Goal: Task Accomplishment & Management: Use online tool/utility

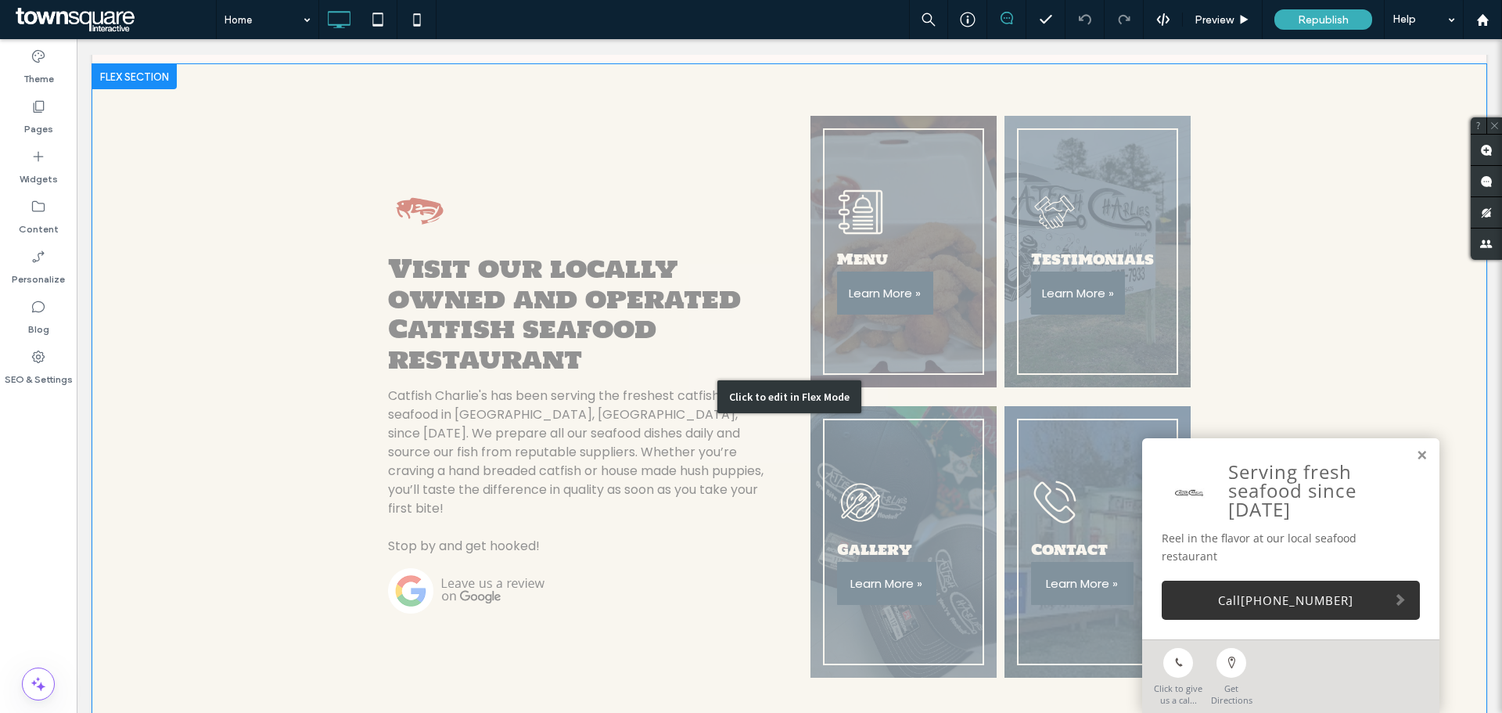
click at [513, 441] on div "Click to edit in Flex Mode" at bounding box center [789, 396] width 1394 height 665
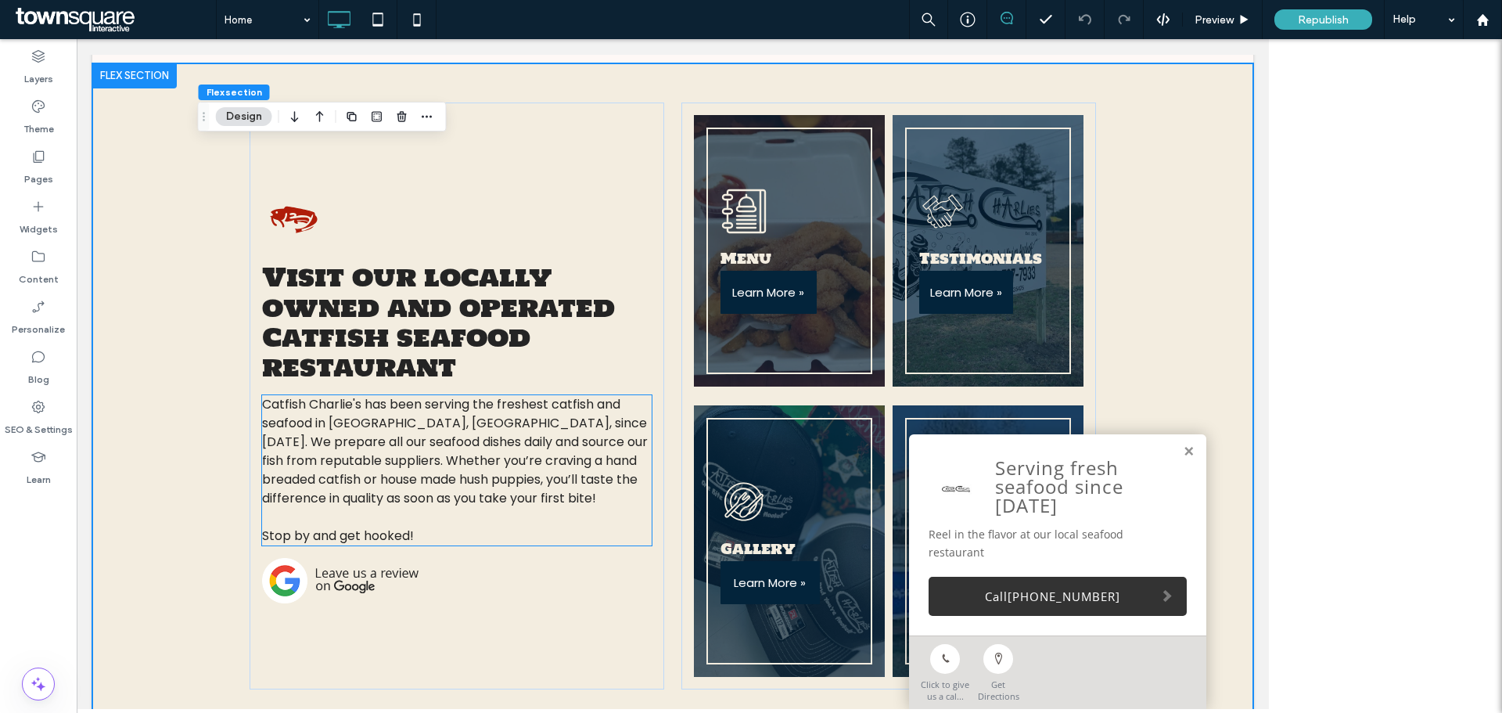
scroll to position [469, 0]
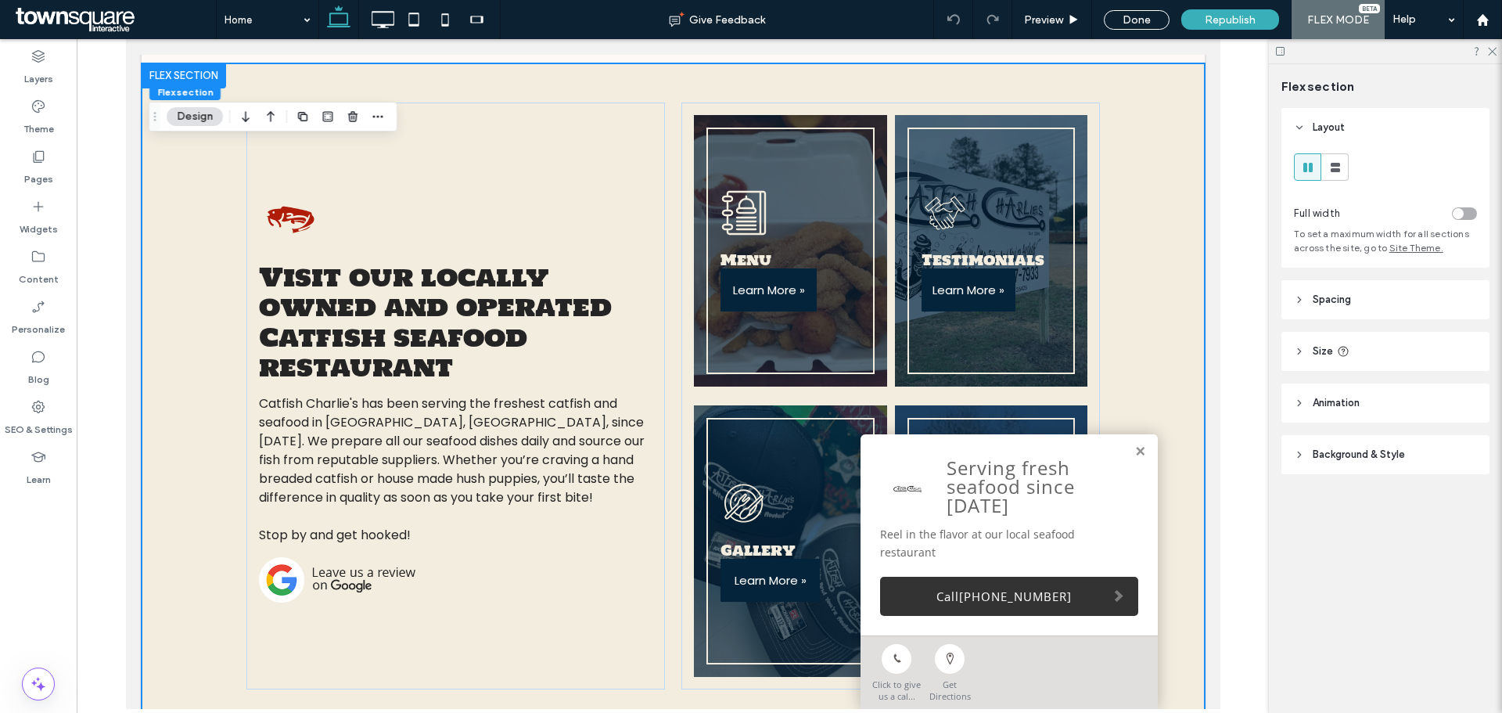
click at [200, 117] on button "Design" at bounding box center [195, 116] width 56 height 19
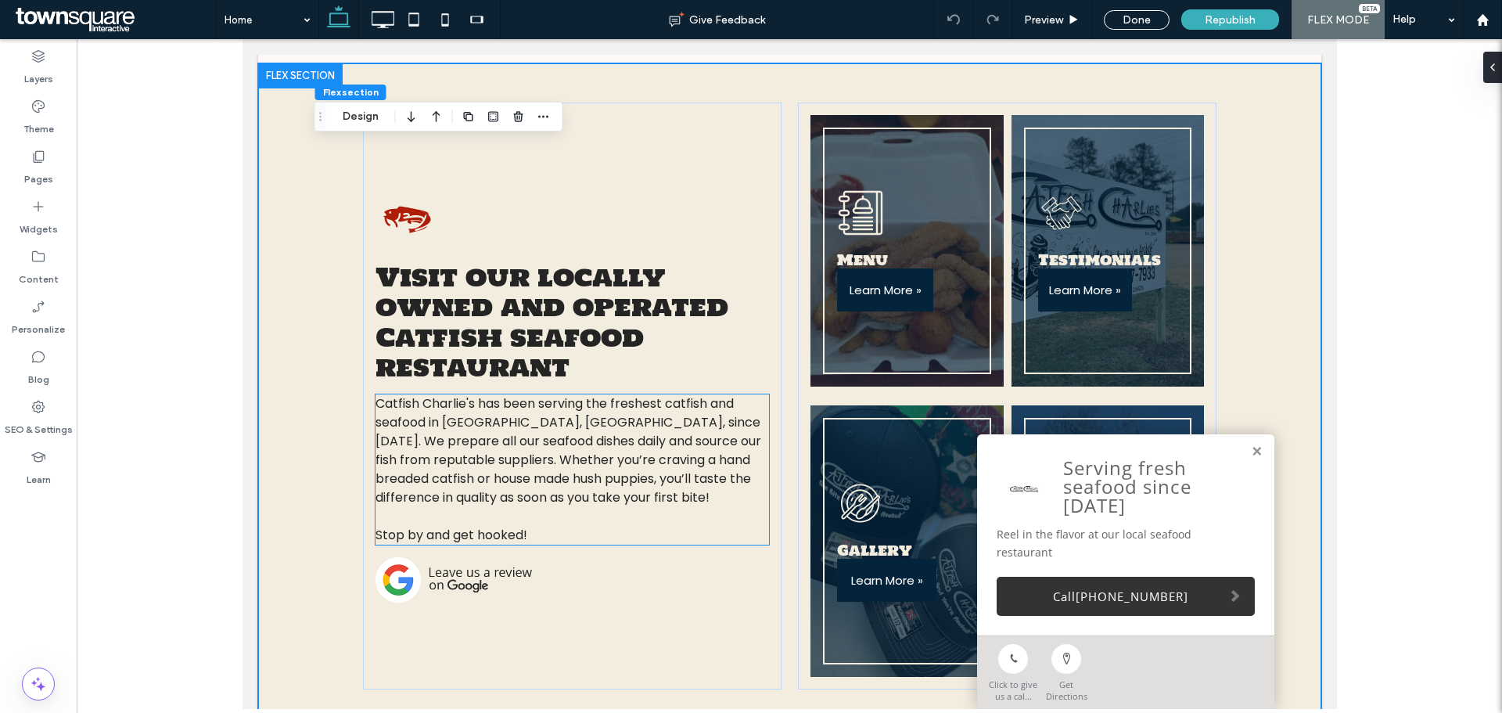
click at [464, 452] on span "Catfish Charlie's has been serving the freshest catfish and seafood in [GEOGRAP…" at bounding box center [568, 450] width 386 height 112
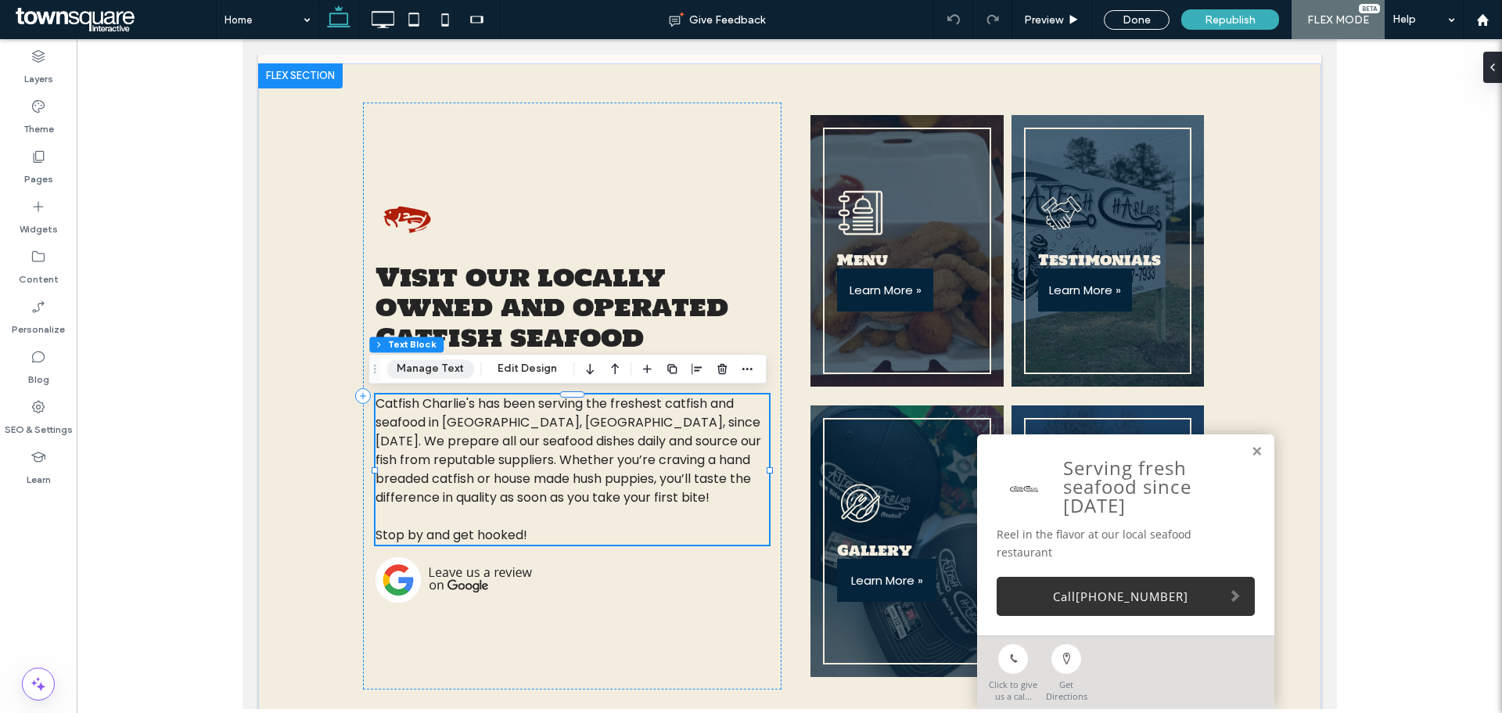
click at [430, 374] on button "Manage Text" at bounding box center [431, 368] width 88 height 19
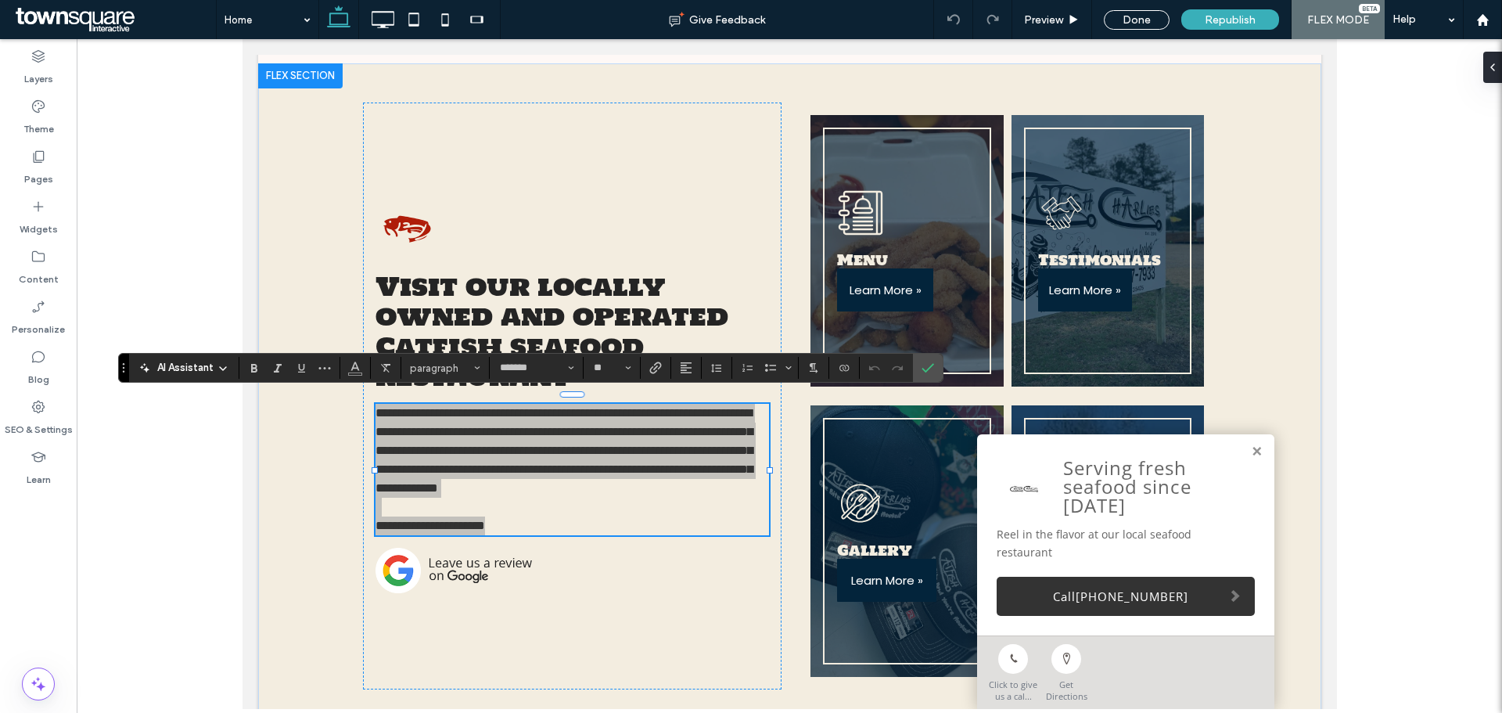
click at [174, 370] on span "AI Assistant" at bounding box center [185, 368] width 56 height 16
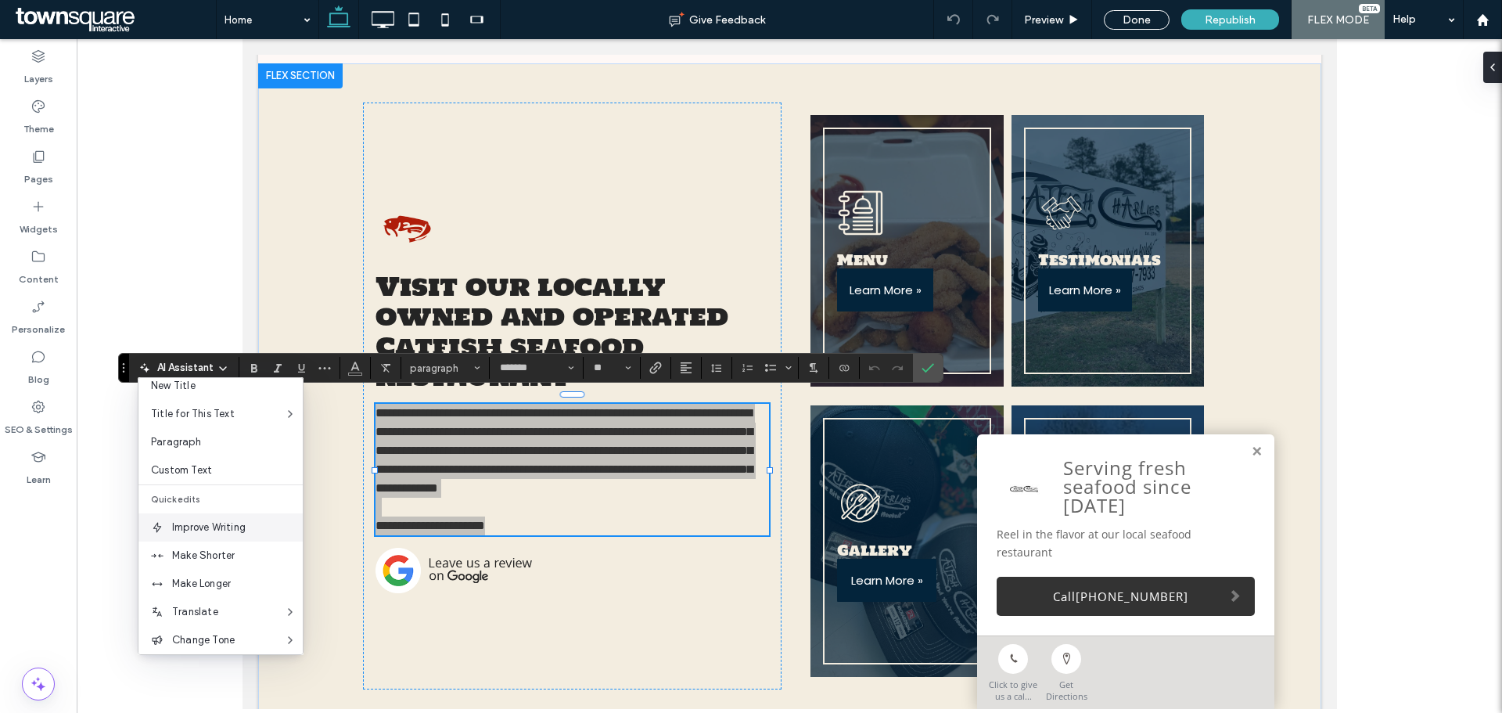
scroll to position [103, 0]
click at [232, 524] on span "Make Longer" at bounding box center [237, 521] width 131 height 16
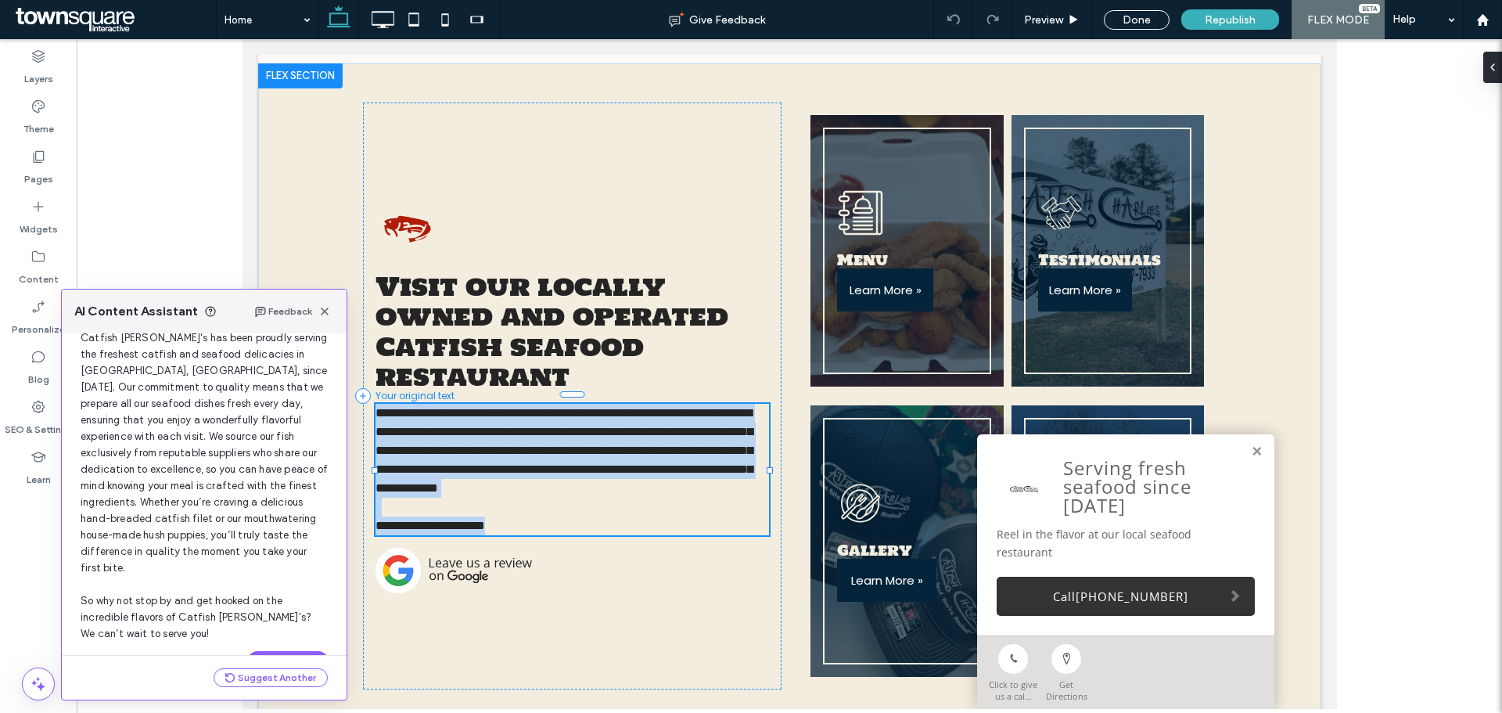
scroll to position [100, 0]
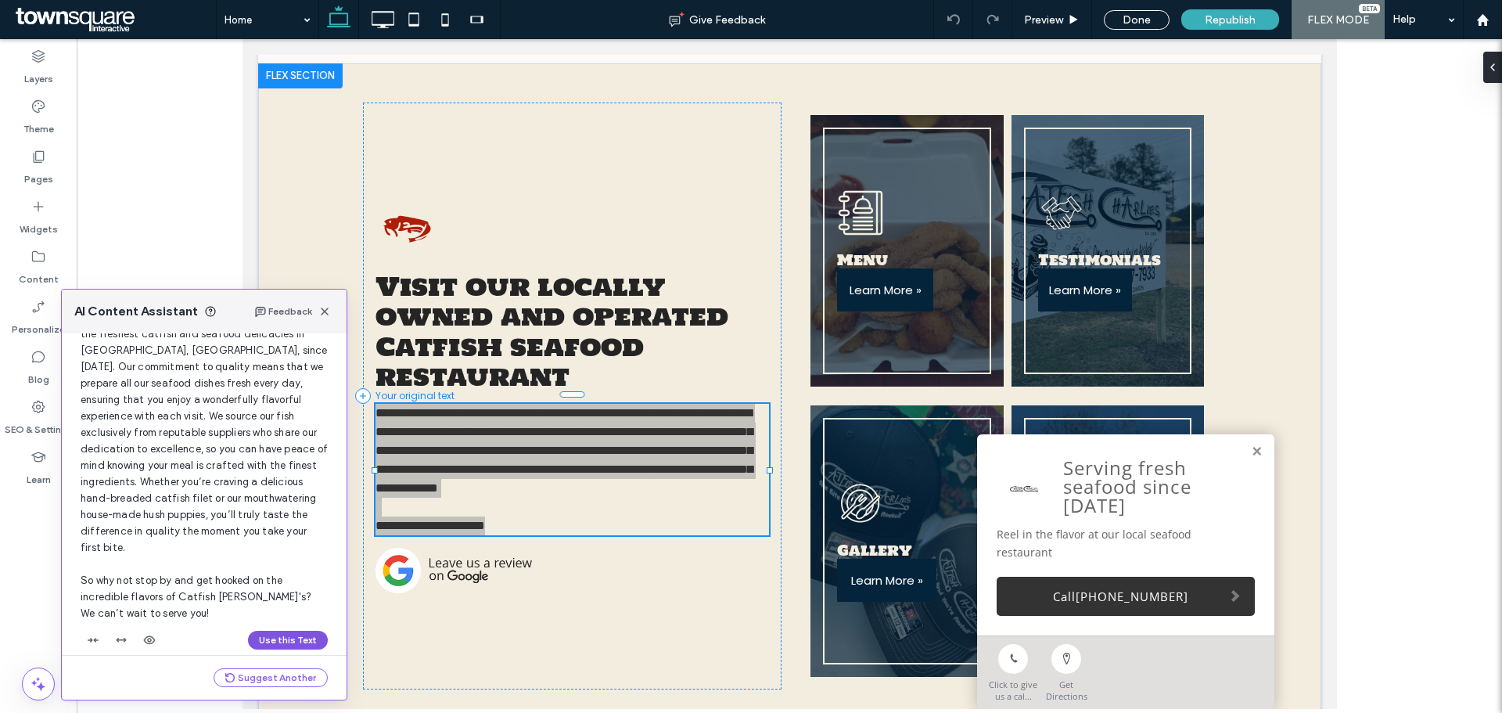
click at [297, 631] on button "Use this Text" at bounding box center [288, 640] width 80 height 19
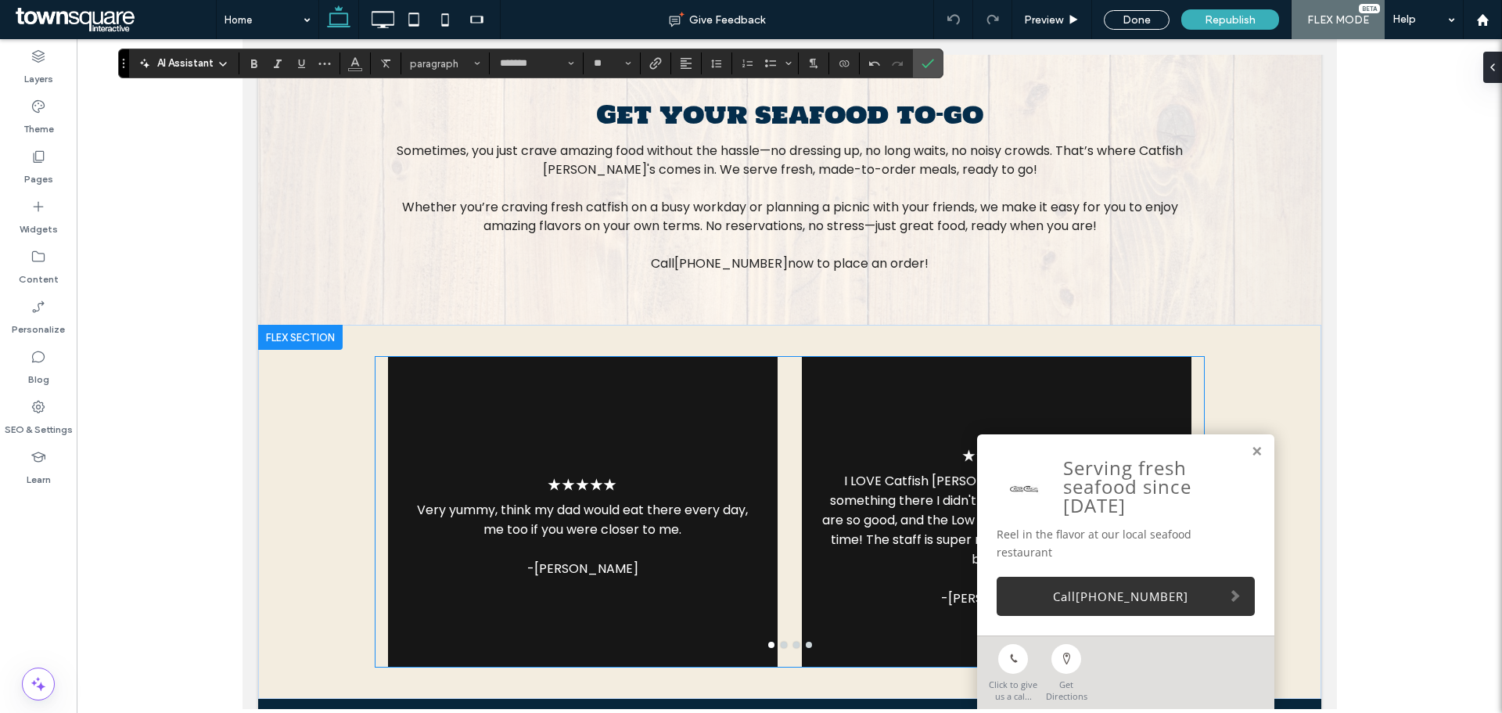
scroll to position [1991, 0]
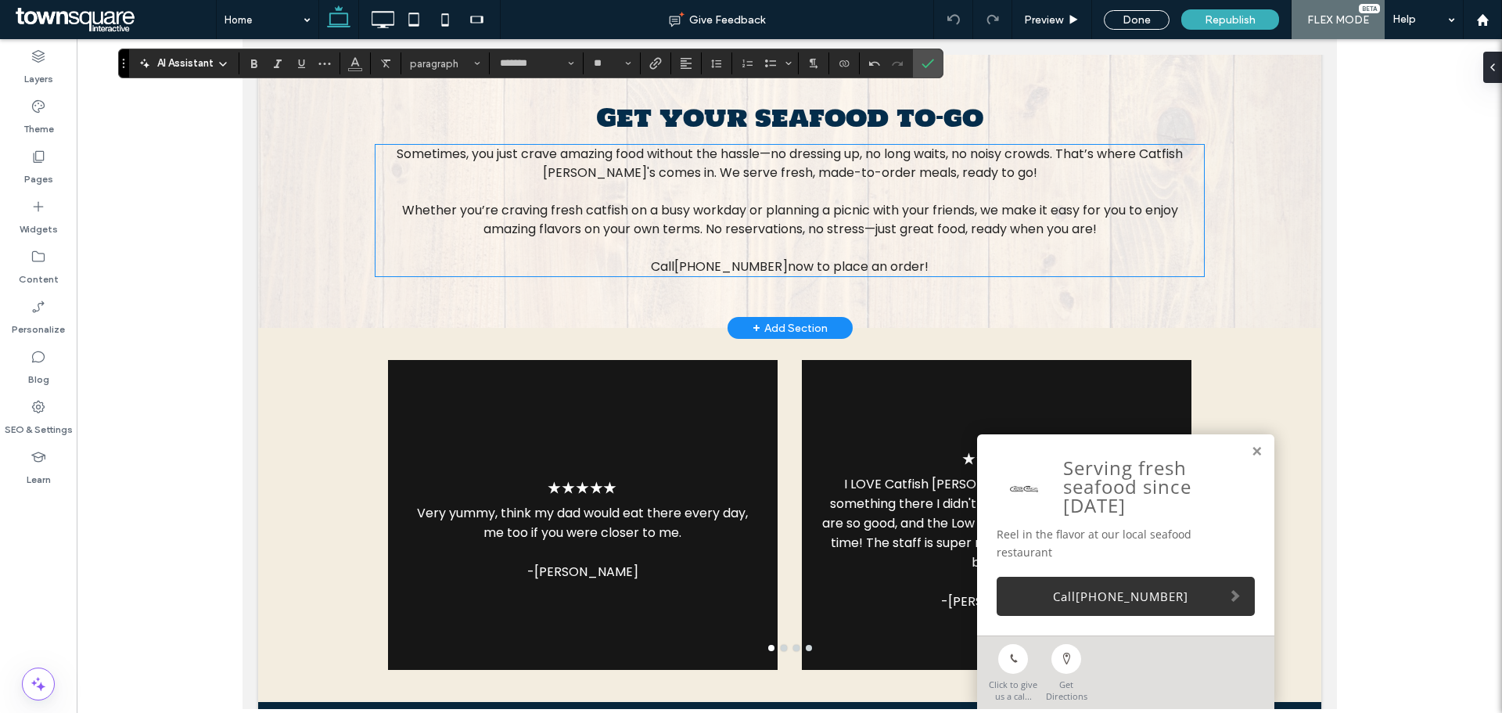
click at [781, 155] on span "Sometimes, you just crave amazing food without the hassle—no dressing up, no lo…" at bounding box center [789, 163] width 786 height 37
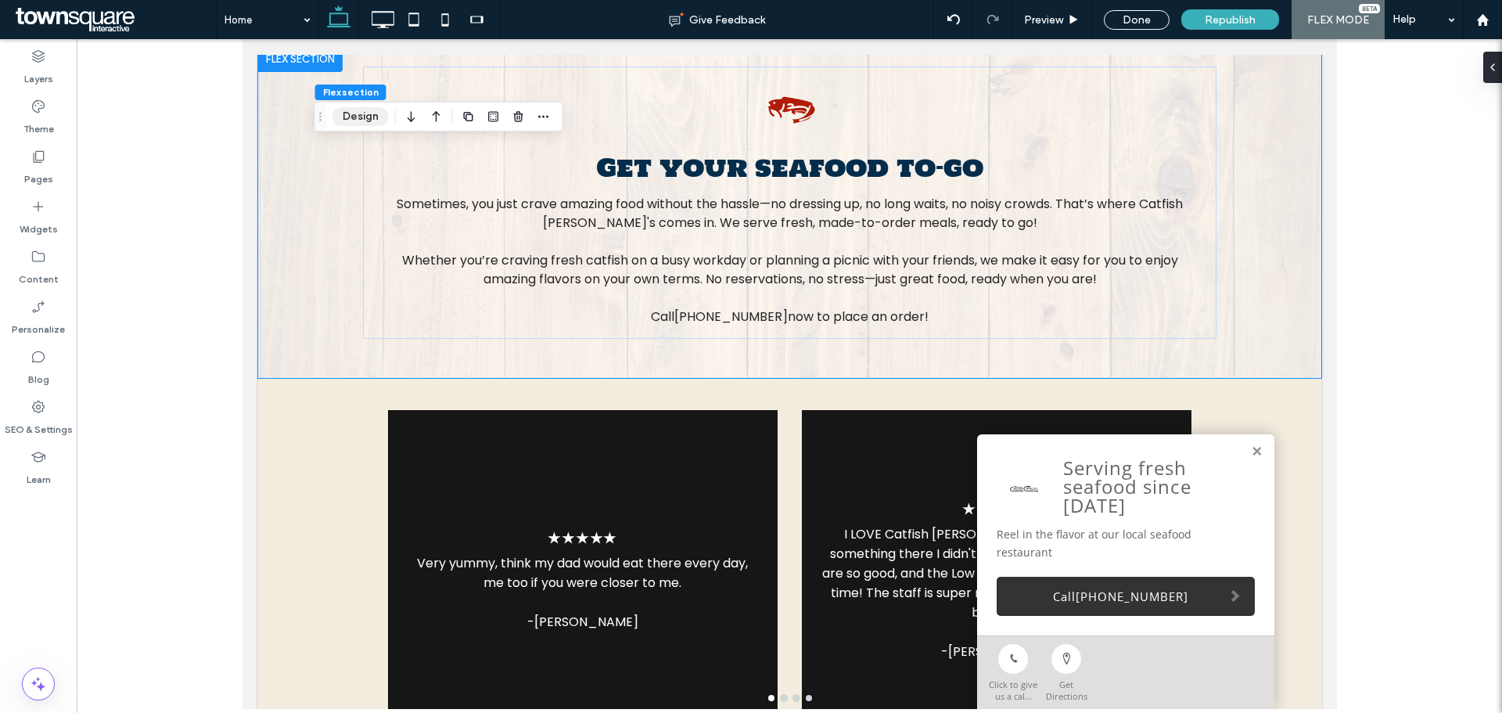
click at [363, 113] on button "Design" at bounding box center [361, 116] width 56 height 19
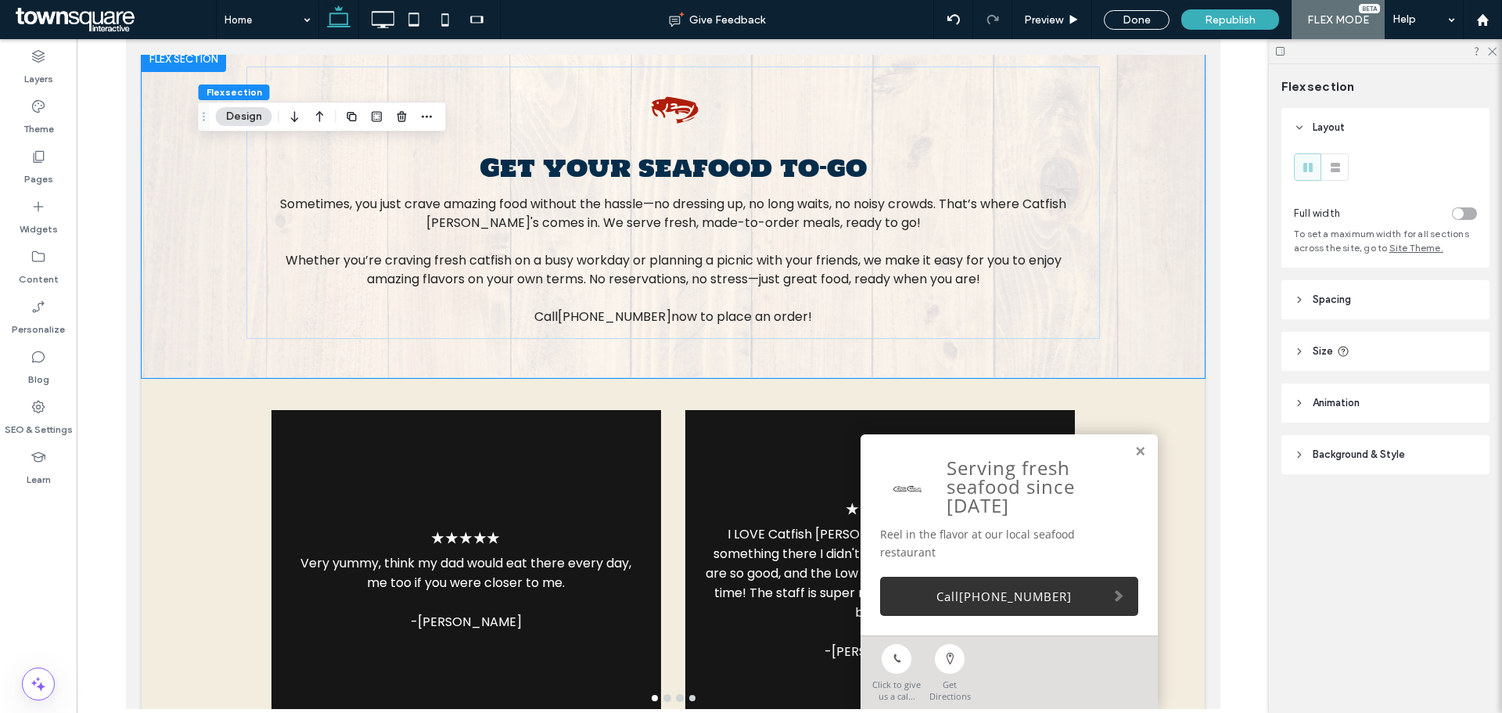
click at [241, 124] on button "Design" at bounding box center [244, 116] width 56 height 19
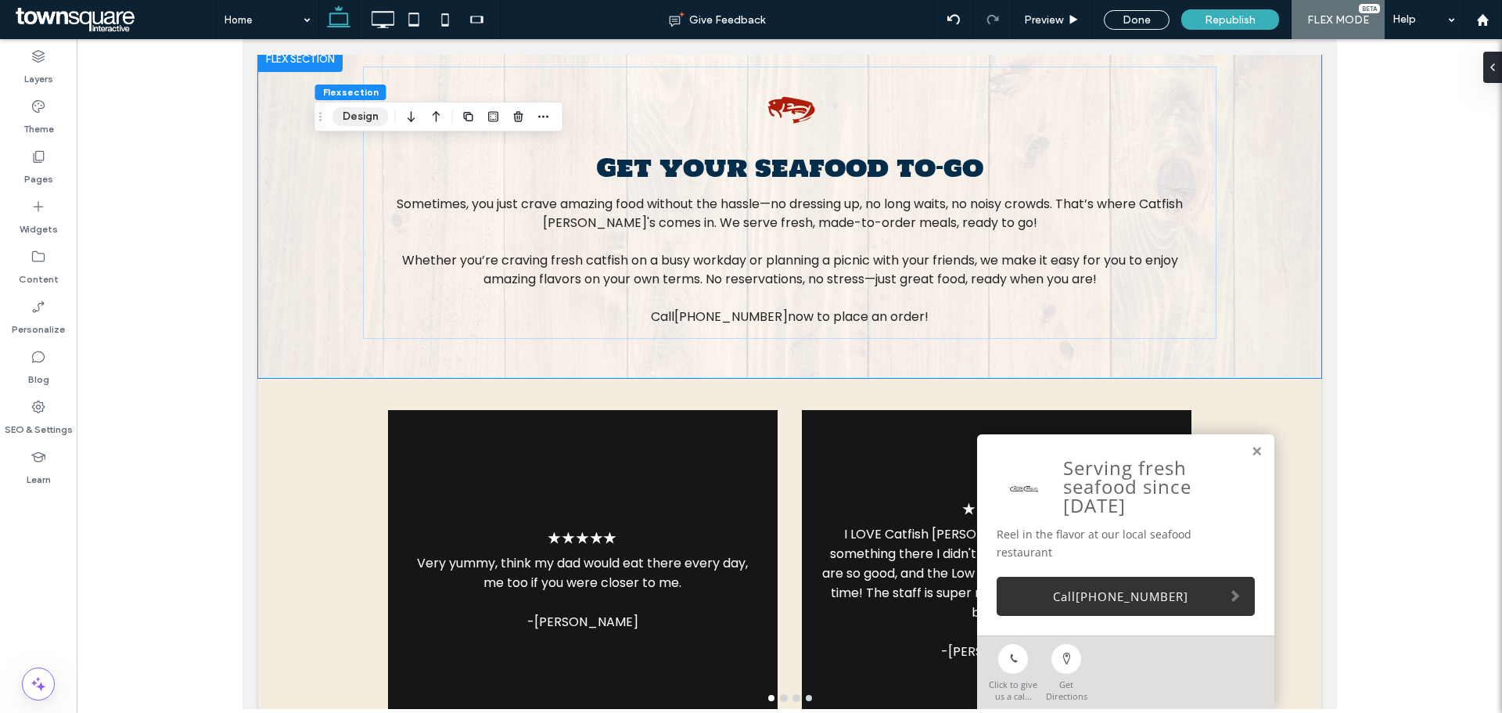
click at [355, 120] on button "Design" at bounding box center [361, 116] width 56 height 19
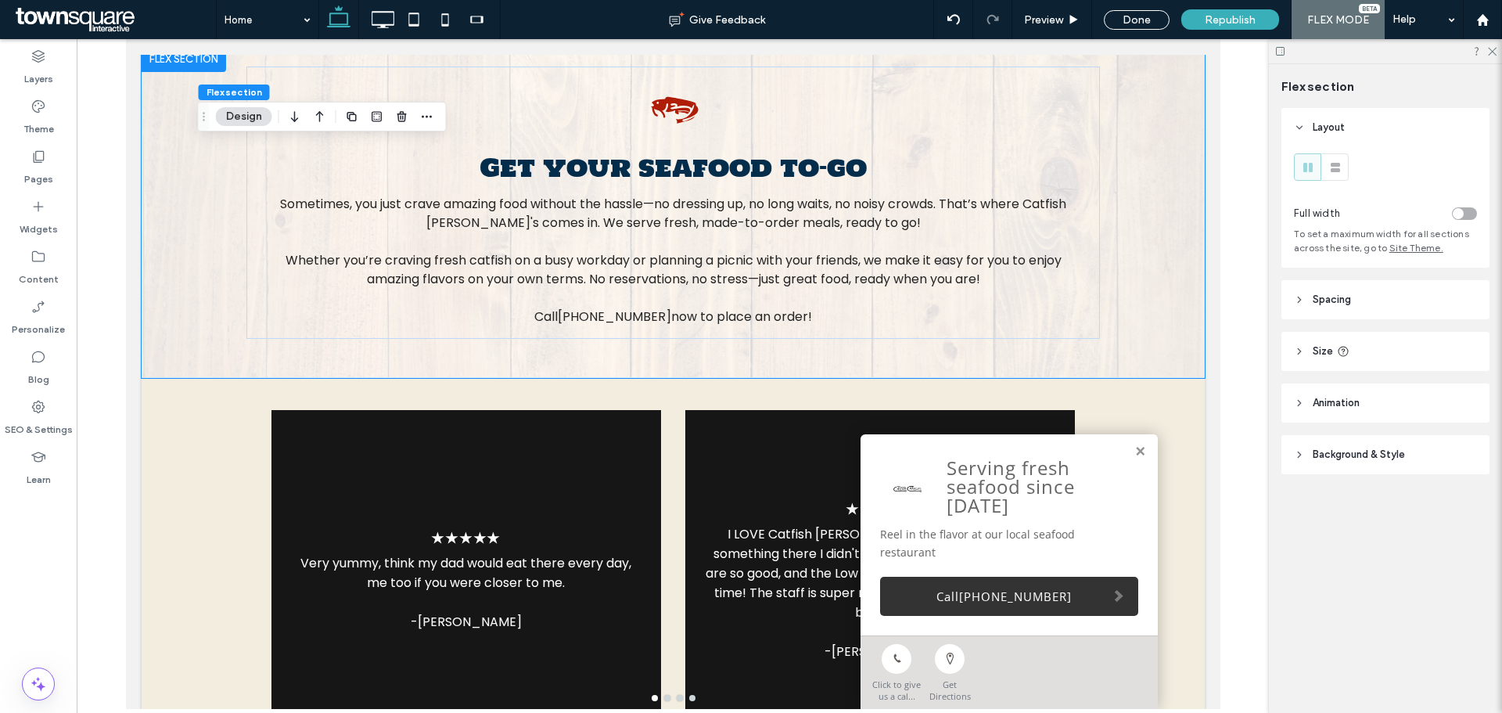
click at [250, 110] on button "Design" at bounding box center [244, 116] width 56 height 19
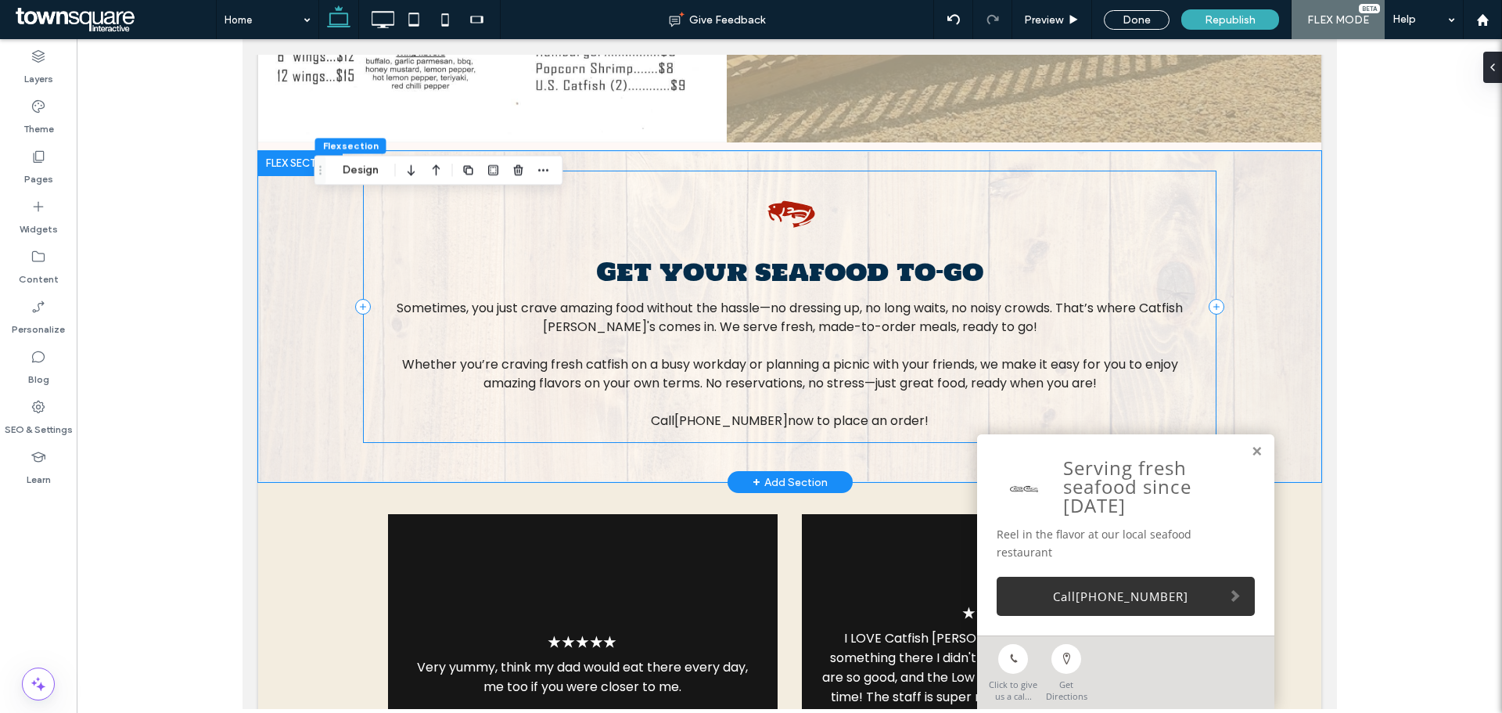
scroll to position [1784, 0]
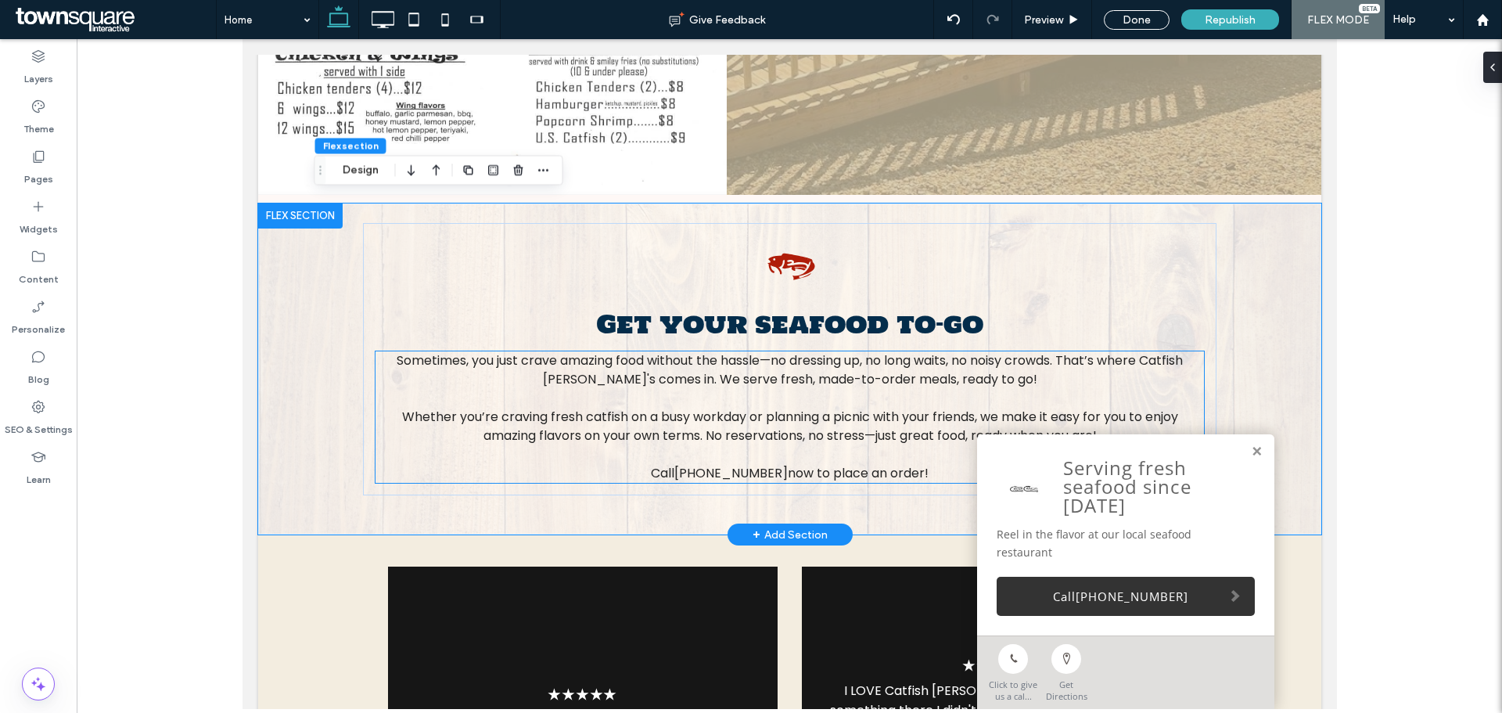
click at [576, 394] on p at bounding box center [789, 398] width 829 height 19
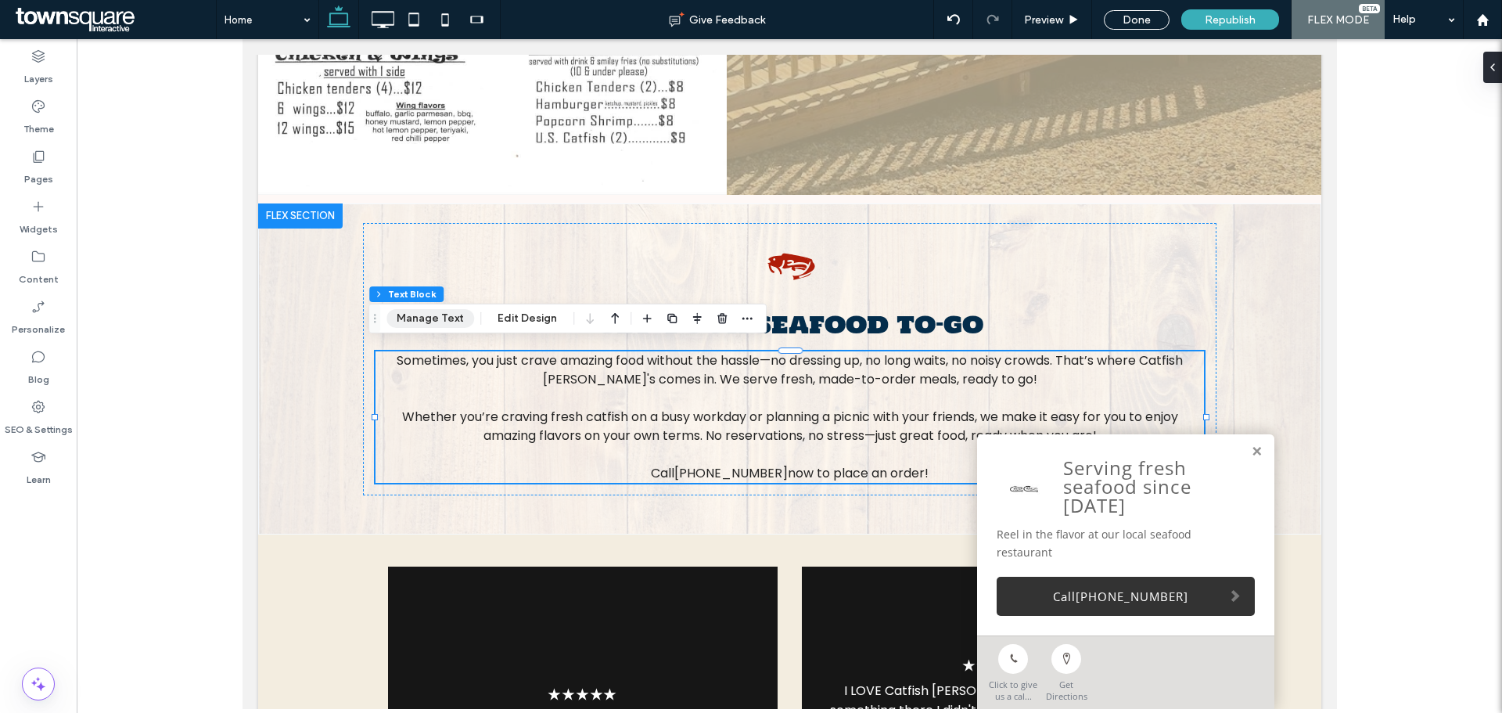
click at [411, 317] on button "Manage Text" at bounding box center [431, 318] width 88 height 19
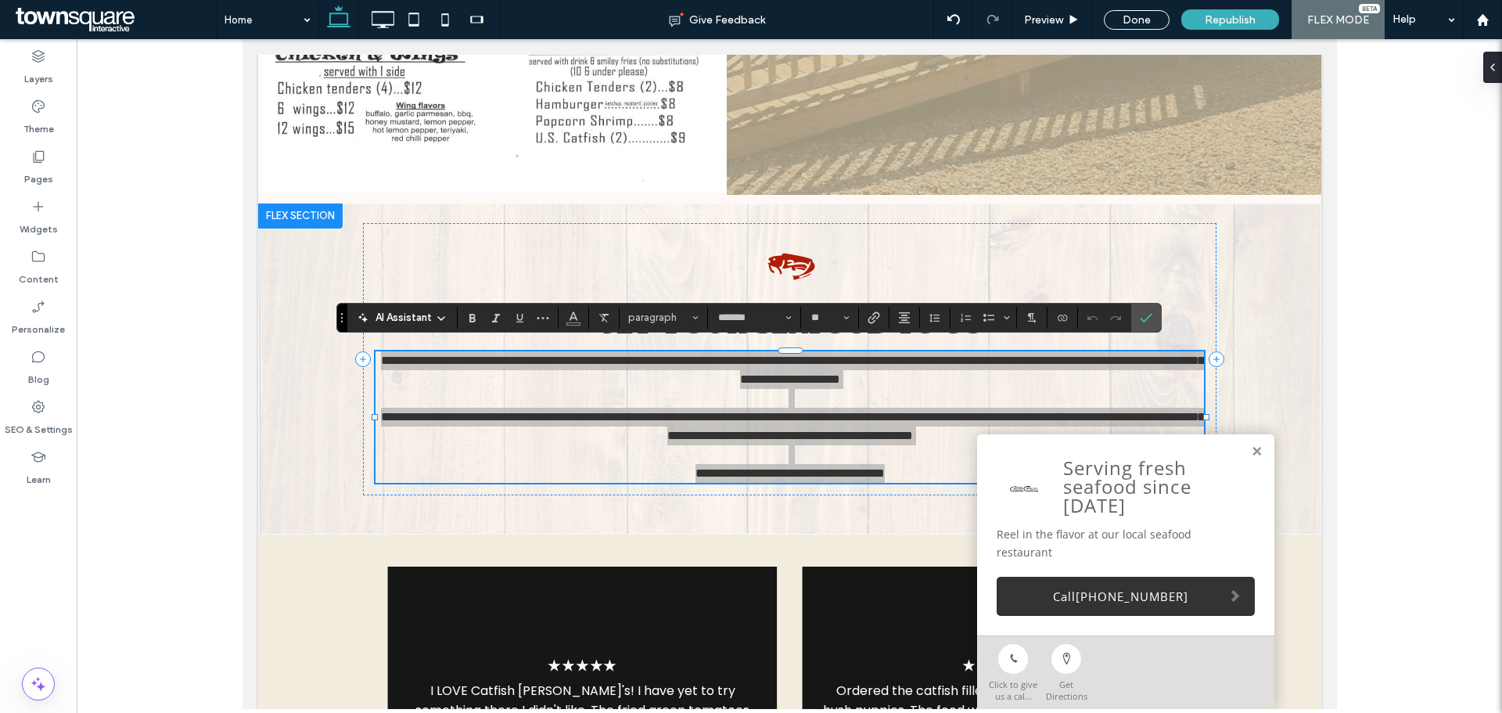
click at [449, 315] on div "AI Assistant" at bounding box center [402, 318] width 103 height 16
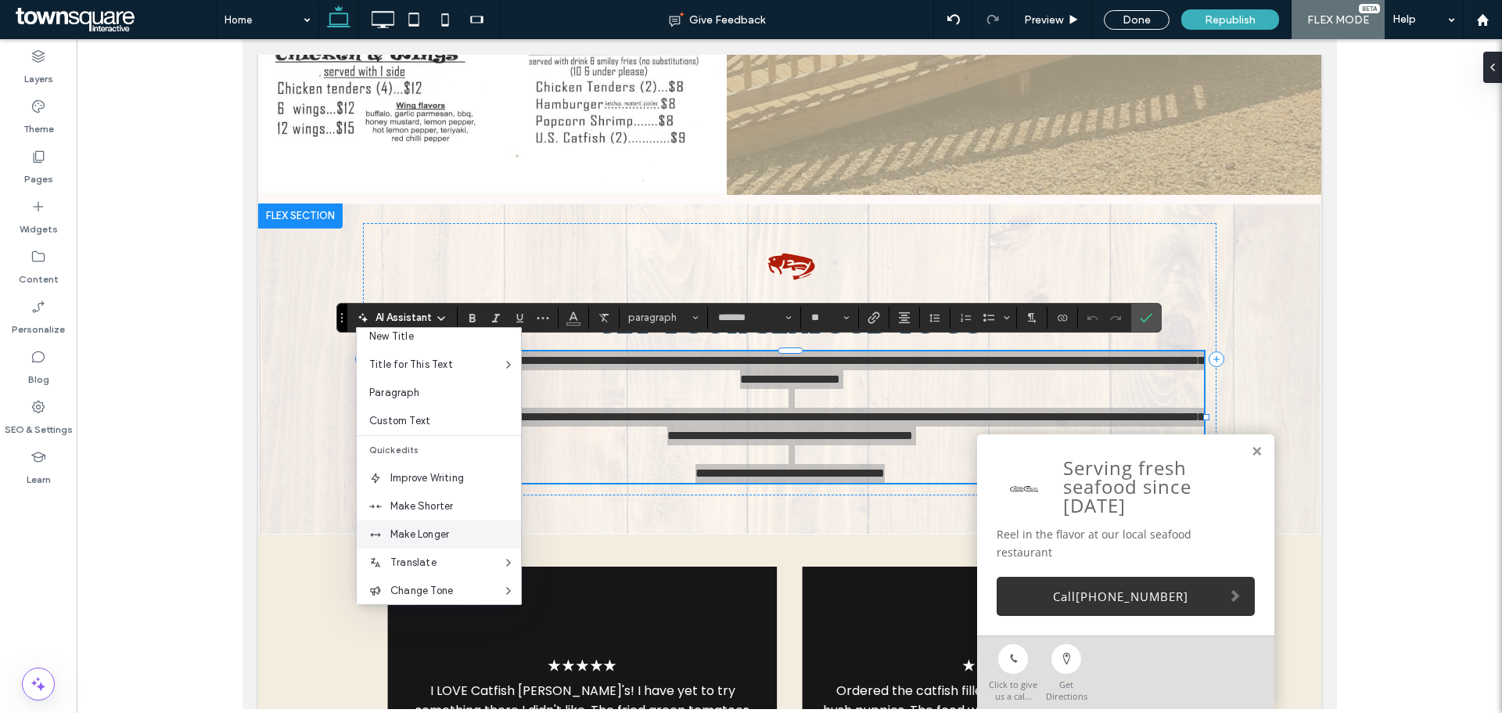
scroll to position [78, 0]
click at [449, 499] on span "Make Longer" at bounding box center [455, 496] width 131 height 16
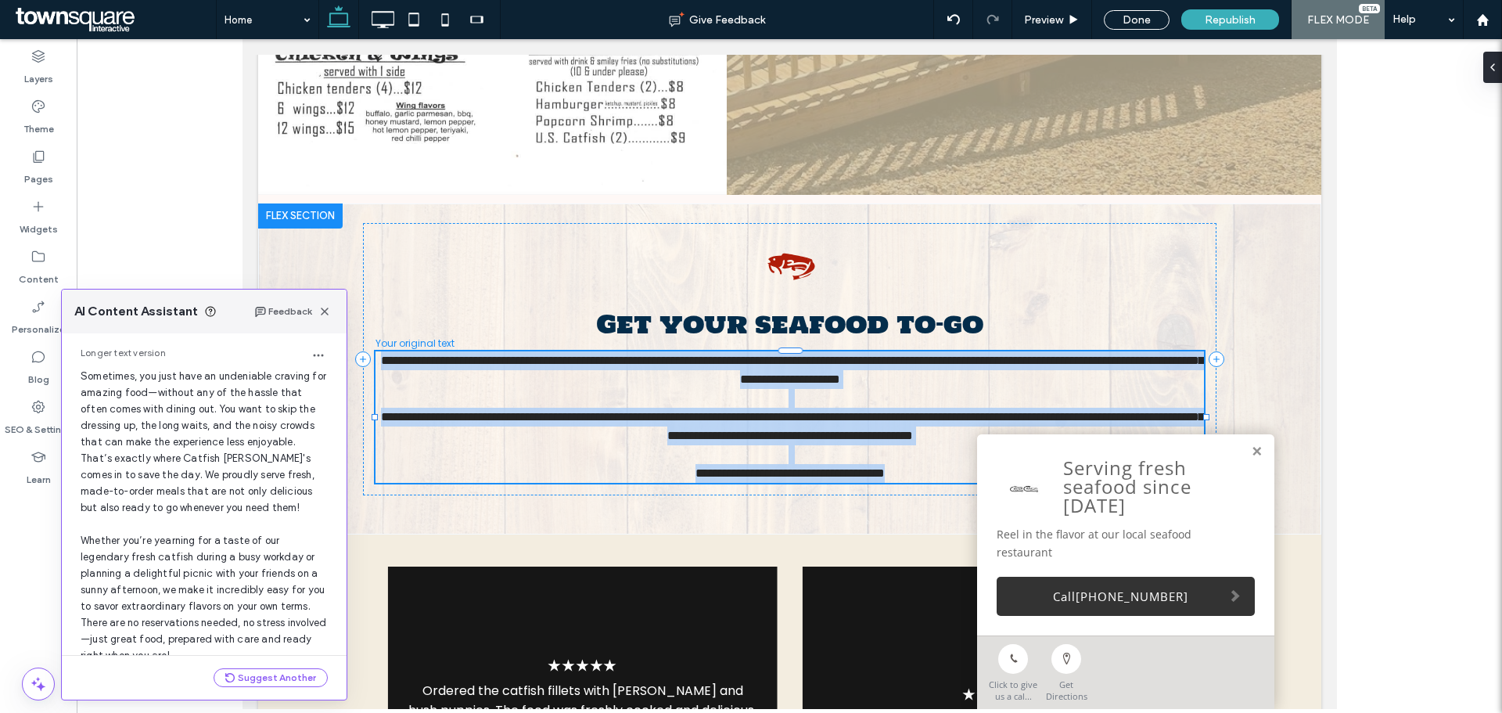
scroll to position [166, 0]
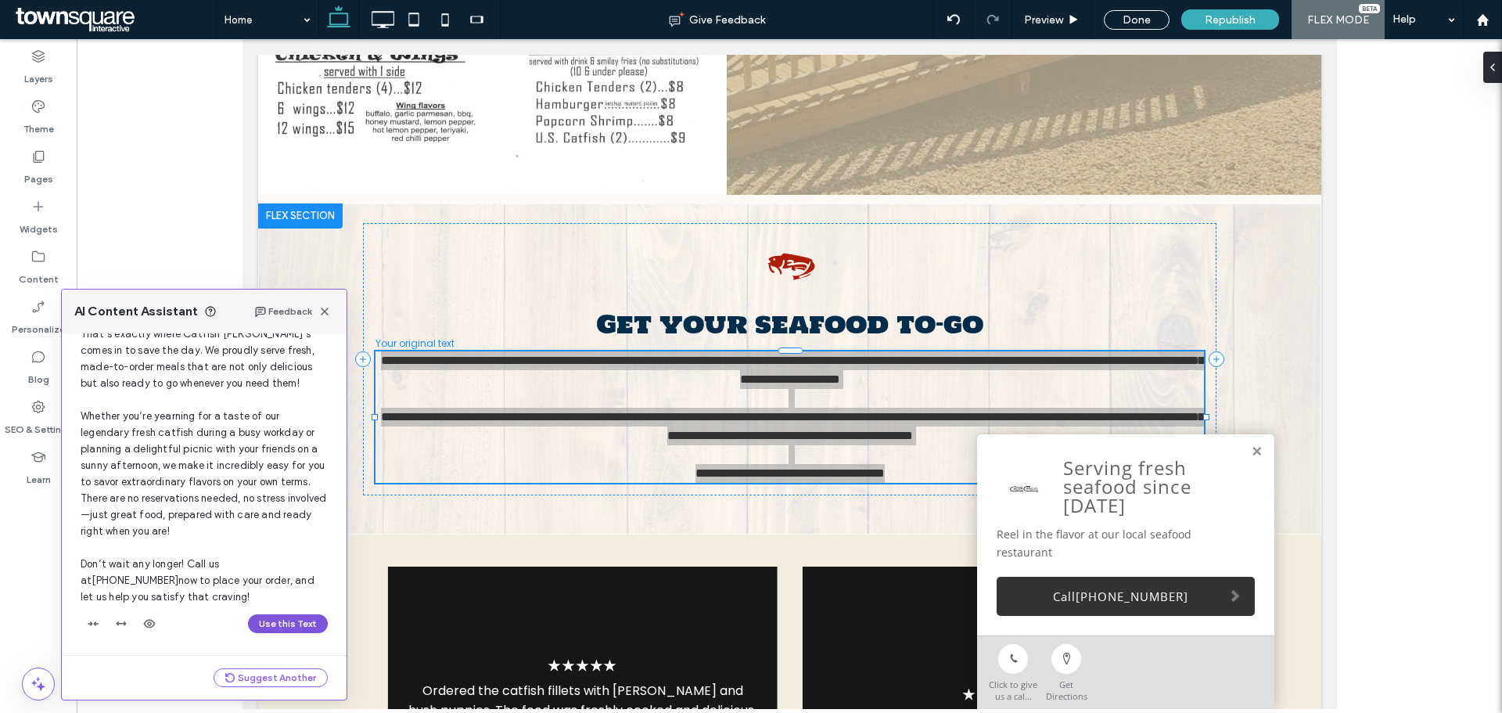
drag, startPoint x: 267, startPoint y: 625, endPoint x: 25, endPoint y: 586, distance: 244.9
click at [268, 625] on button "Use this Text" at bounding box center [288, 623] width 80 height 19
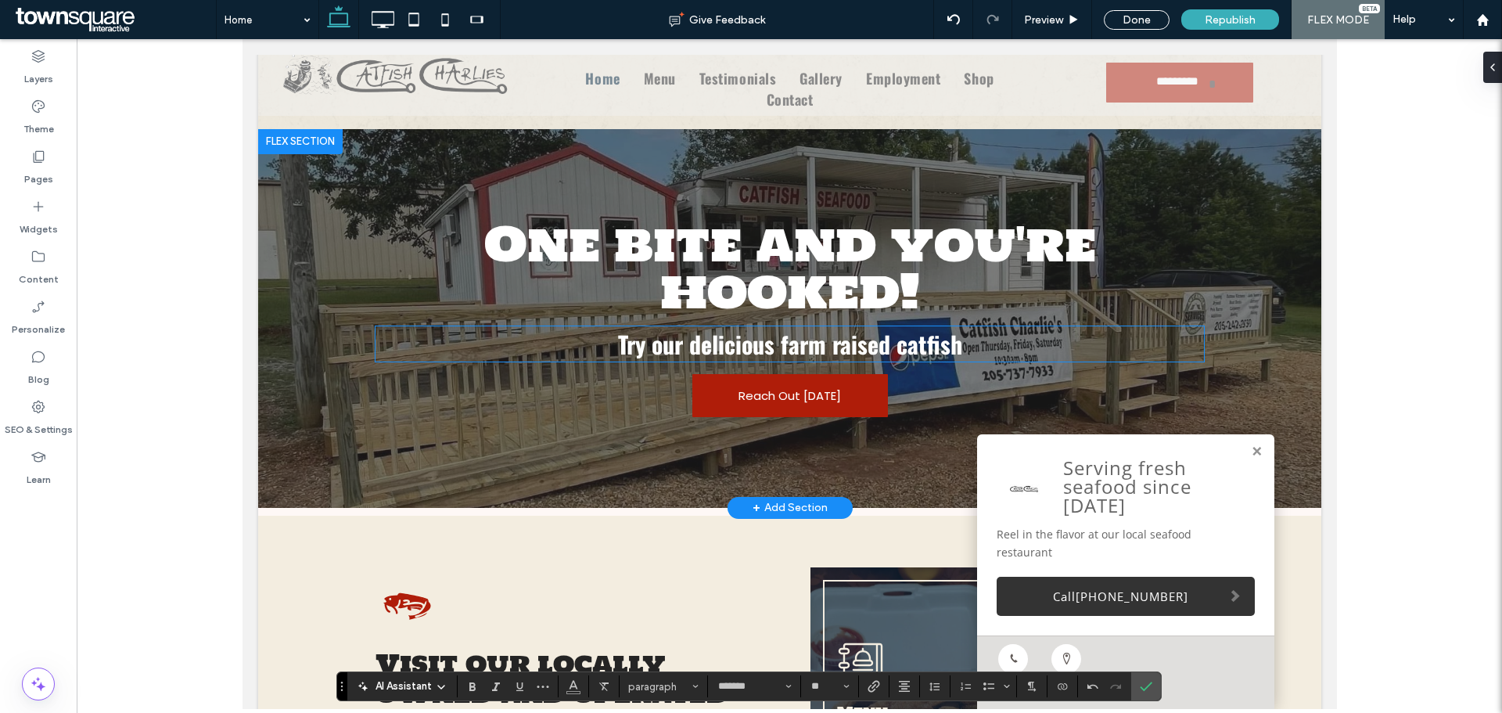
scroll to position [0, 0]
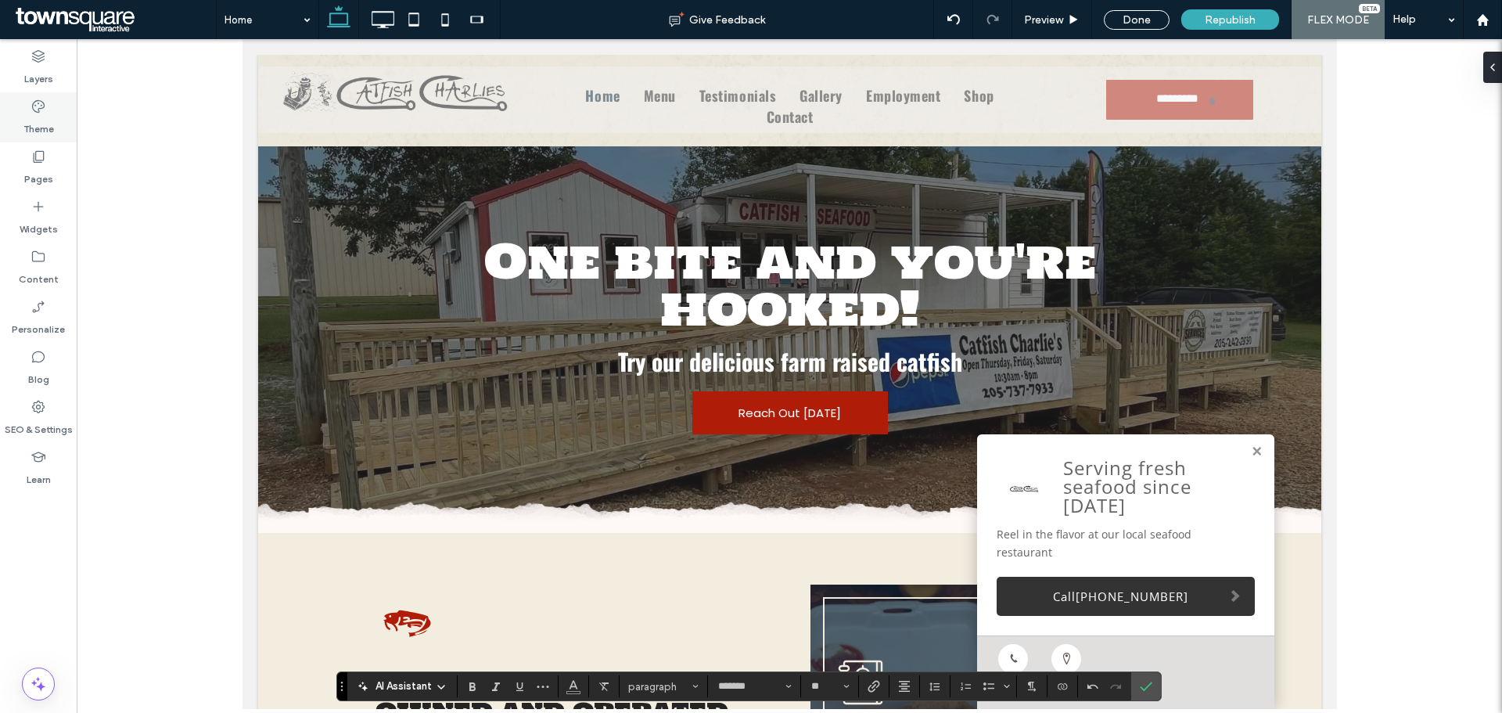
drag, startPoint x: 34, startPoint y: 120, endPoint x: 43, endPoint y: 117, distance: 9.2
click at [34, 120] on label "Theme" at bounding box center [38, 125] width 31 height 22
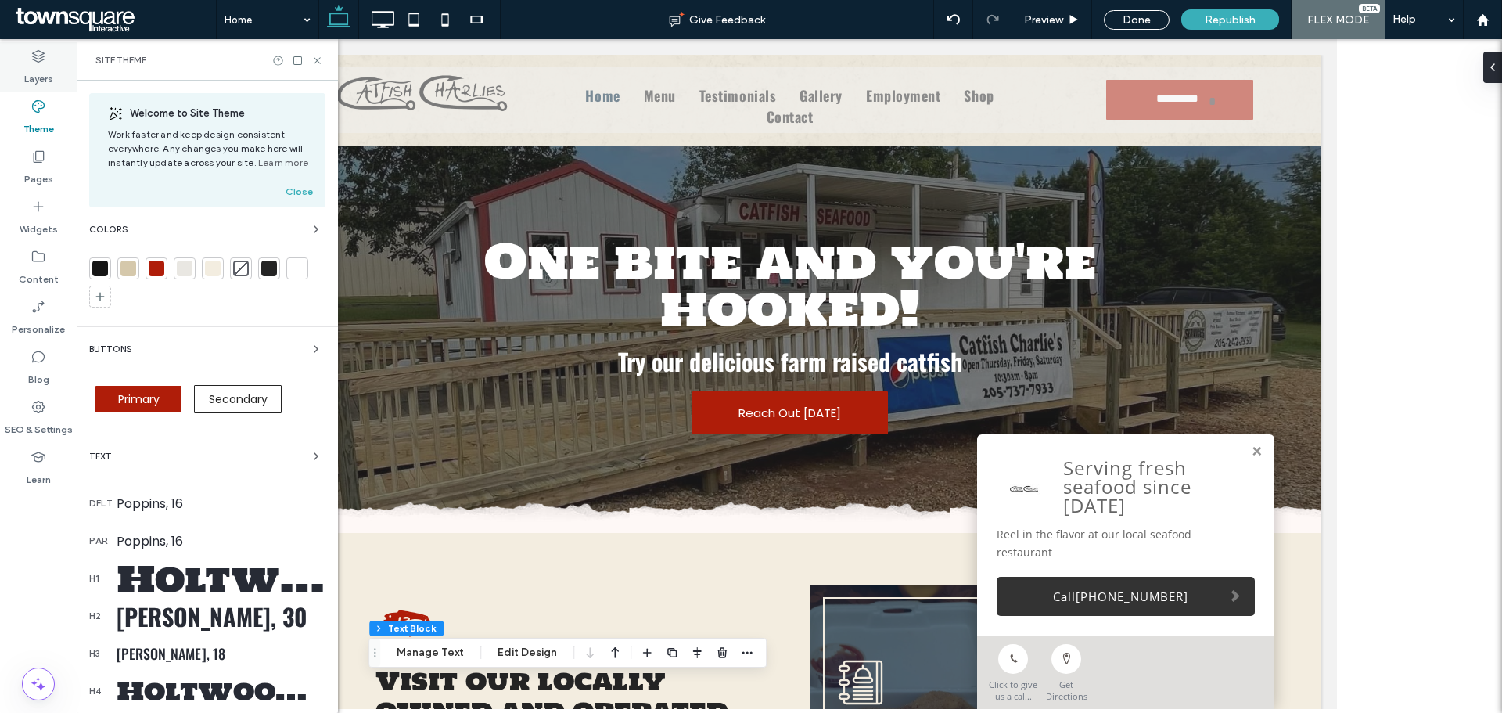
click at [41, 81] on label "Layers" at bounding box center [38, 75] width 29 height 22
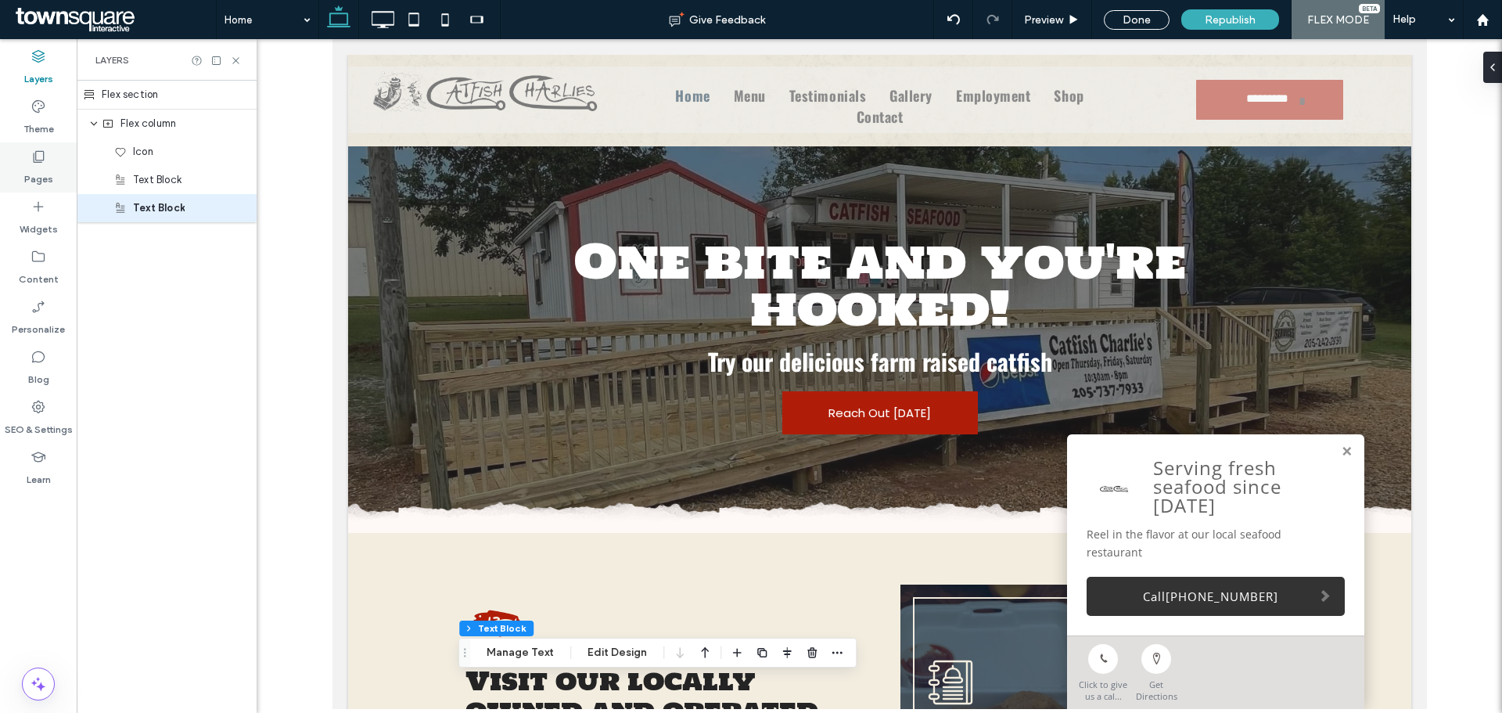
click at [51, 177] on label "Pages" at bounding box center [38, 175] width 29 height 22
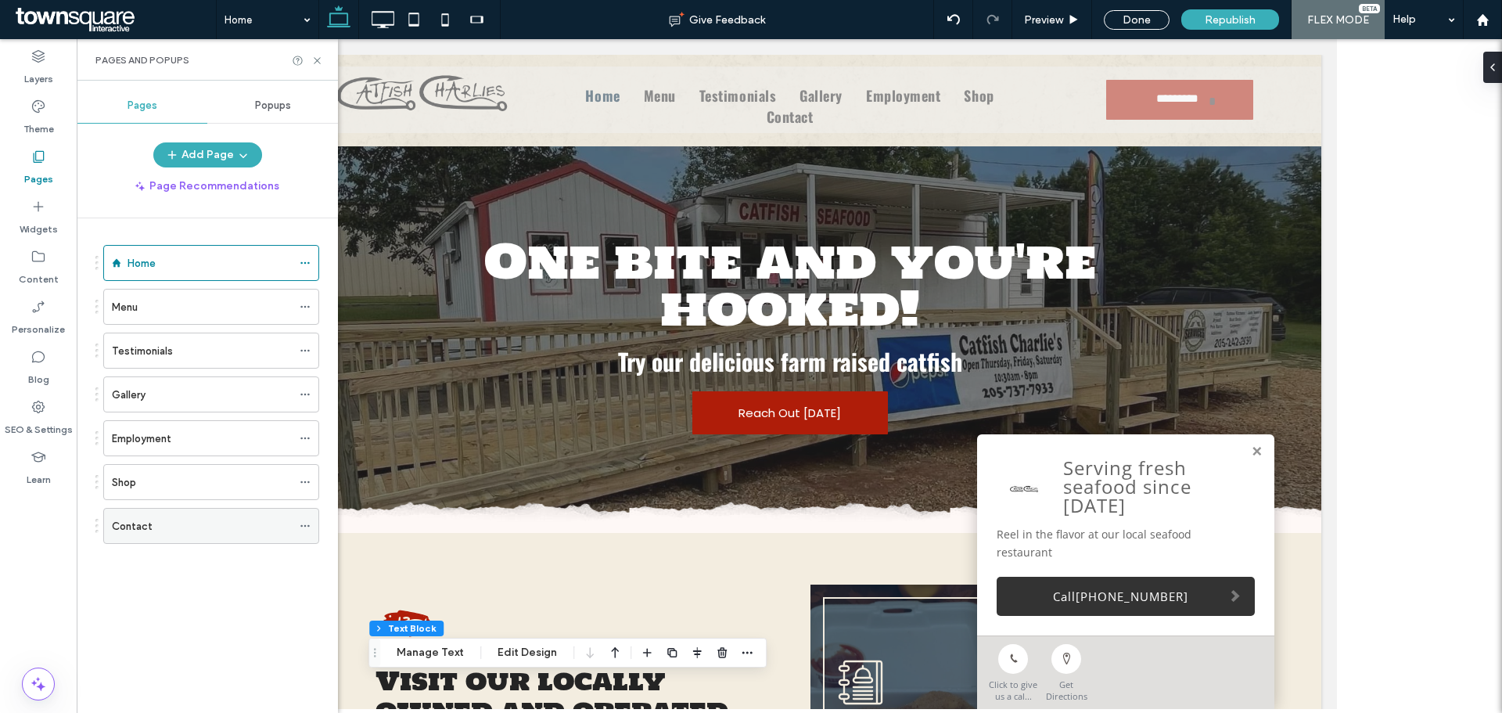
click at [174, 532] on div "Contact" at bounding box center [202, 526] width 180 height 16
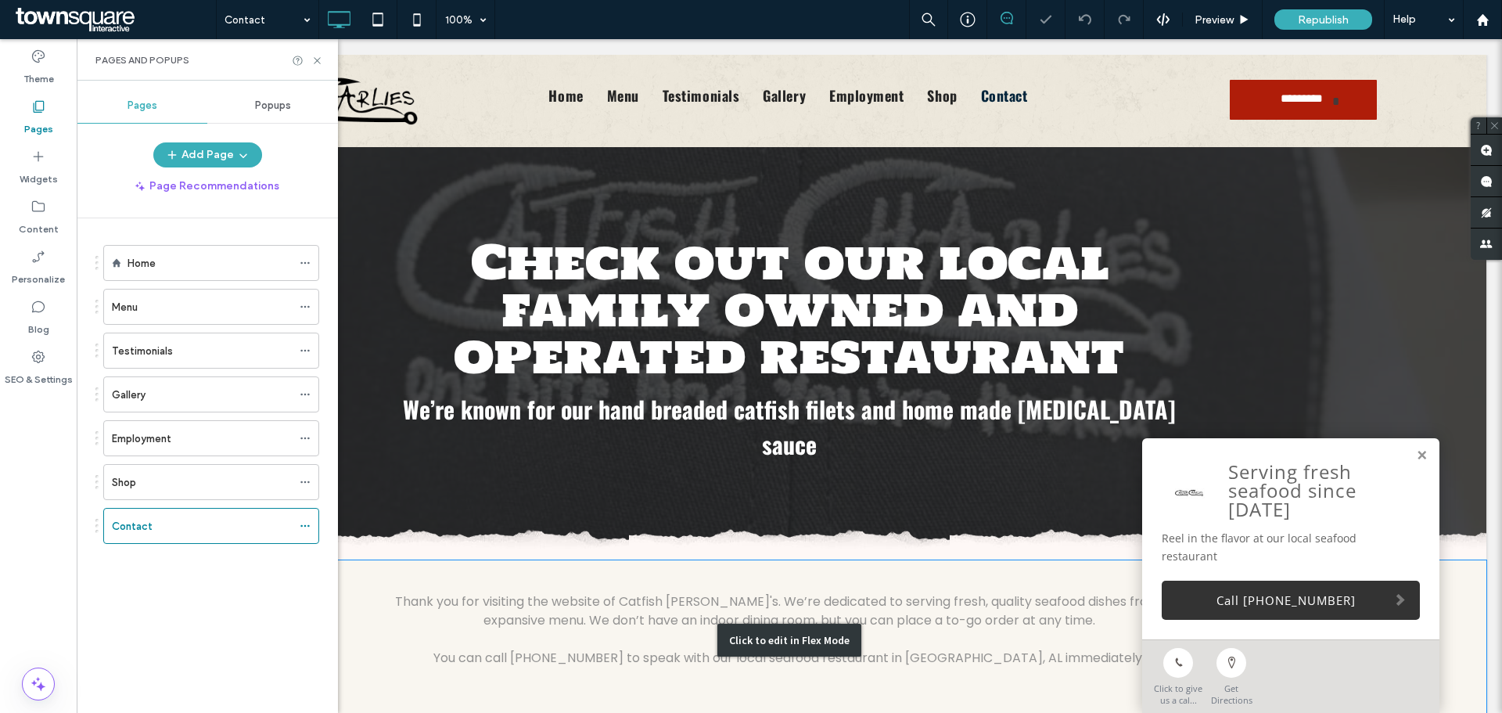
scroll to position [313, 0]
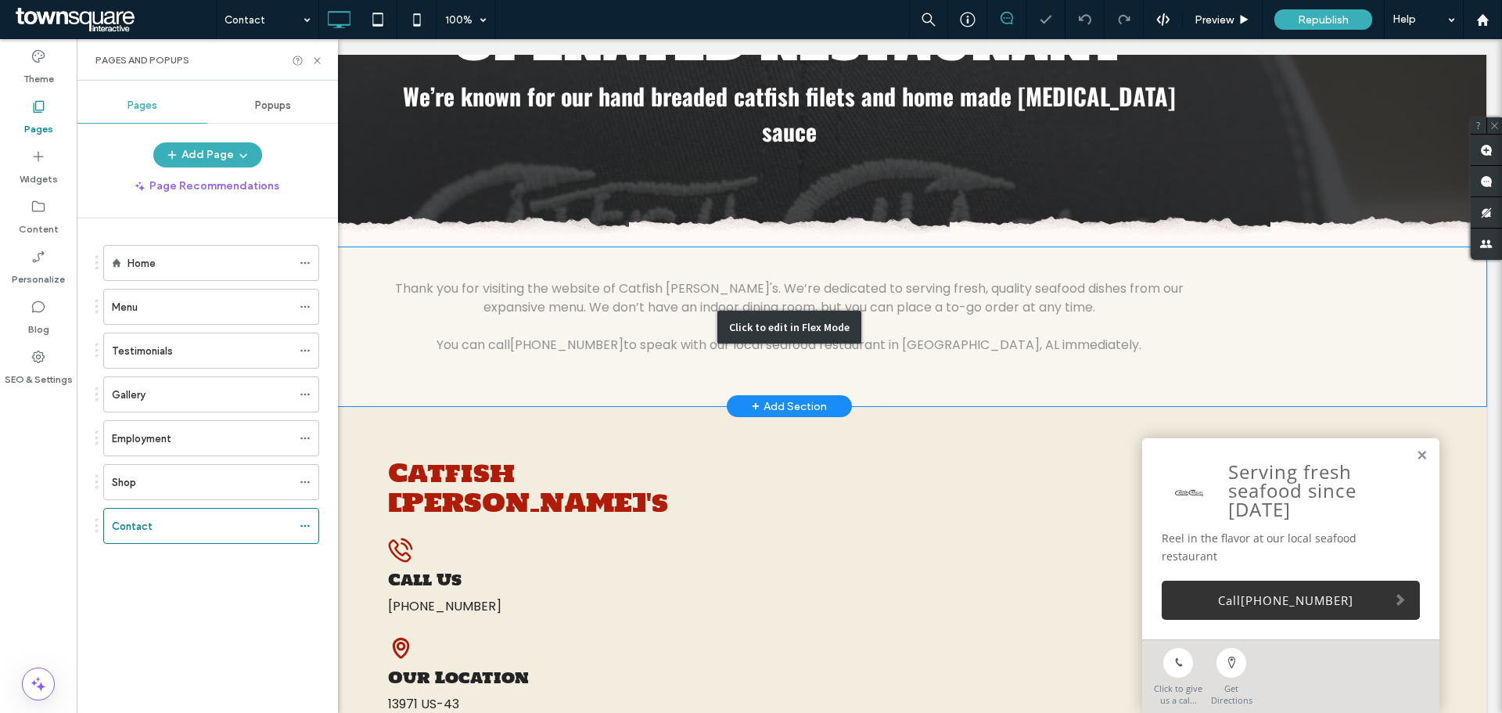
click at [581, 247] on div "Click to edit in Flex Mode" at bounding box center [789, 326] width 1394 height 159
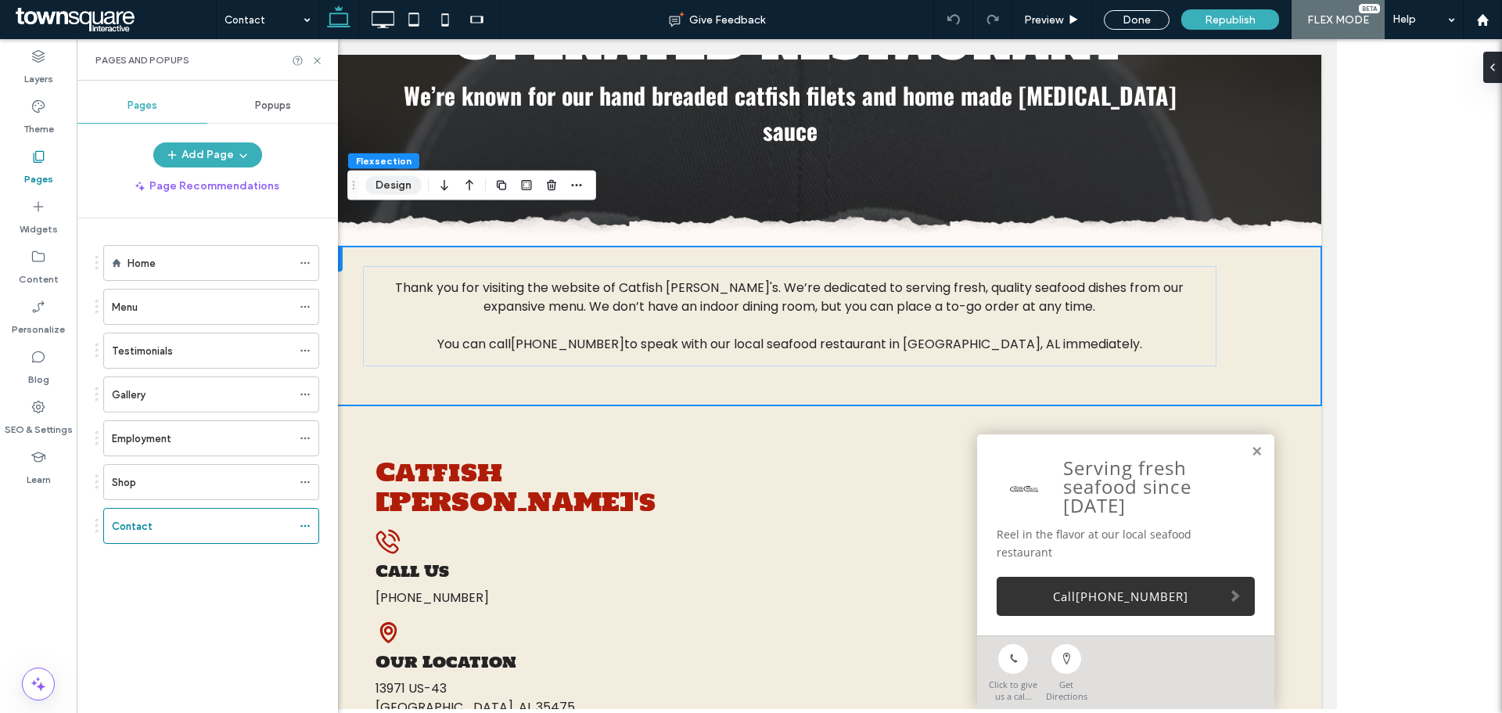
click at [400, 176] on button "Design" at bounding box center [393, 185] width 56 height 19
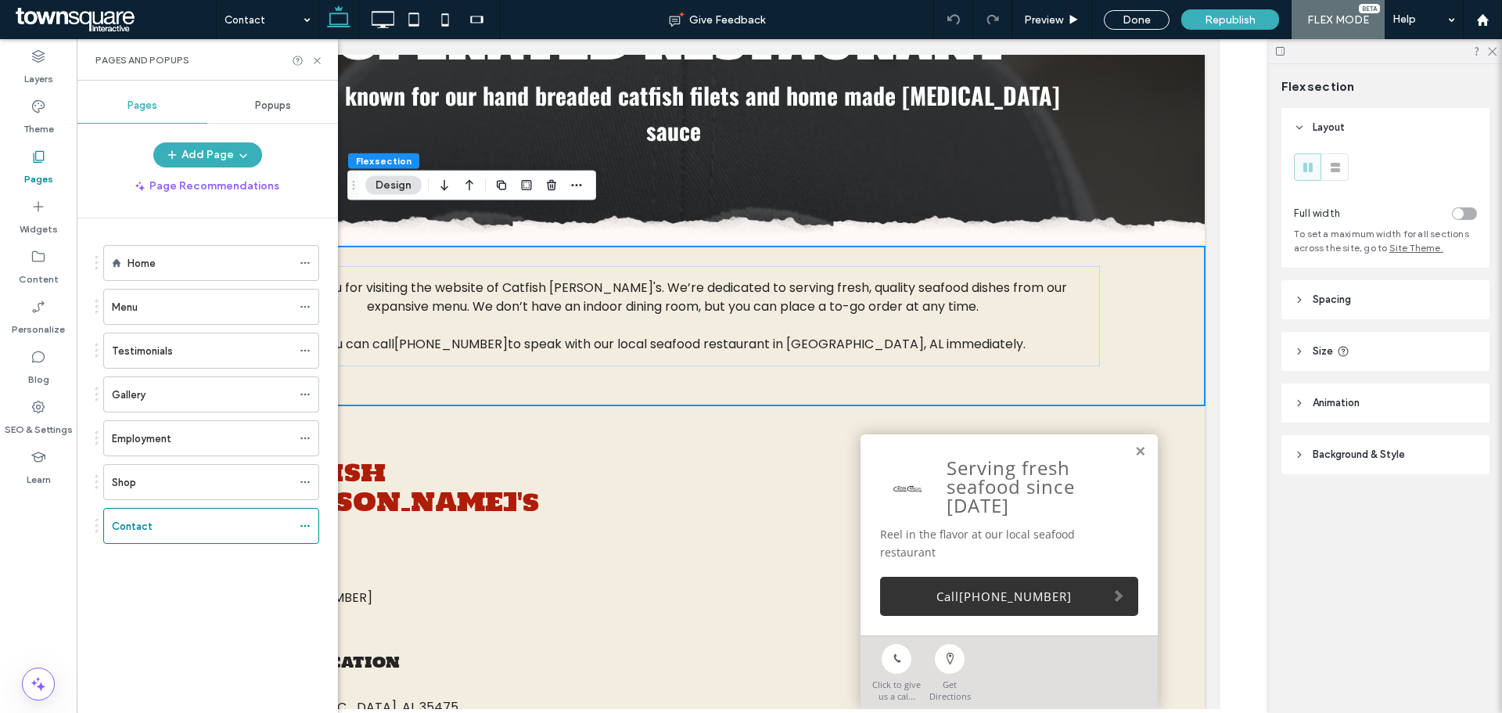
click at [395, 190] on button "Design" at bounding box center [393, 185] width 56 height 19
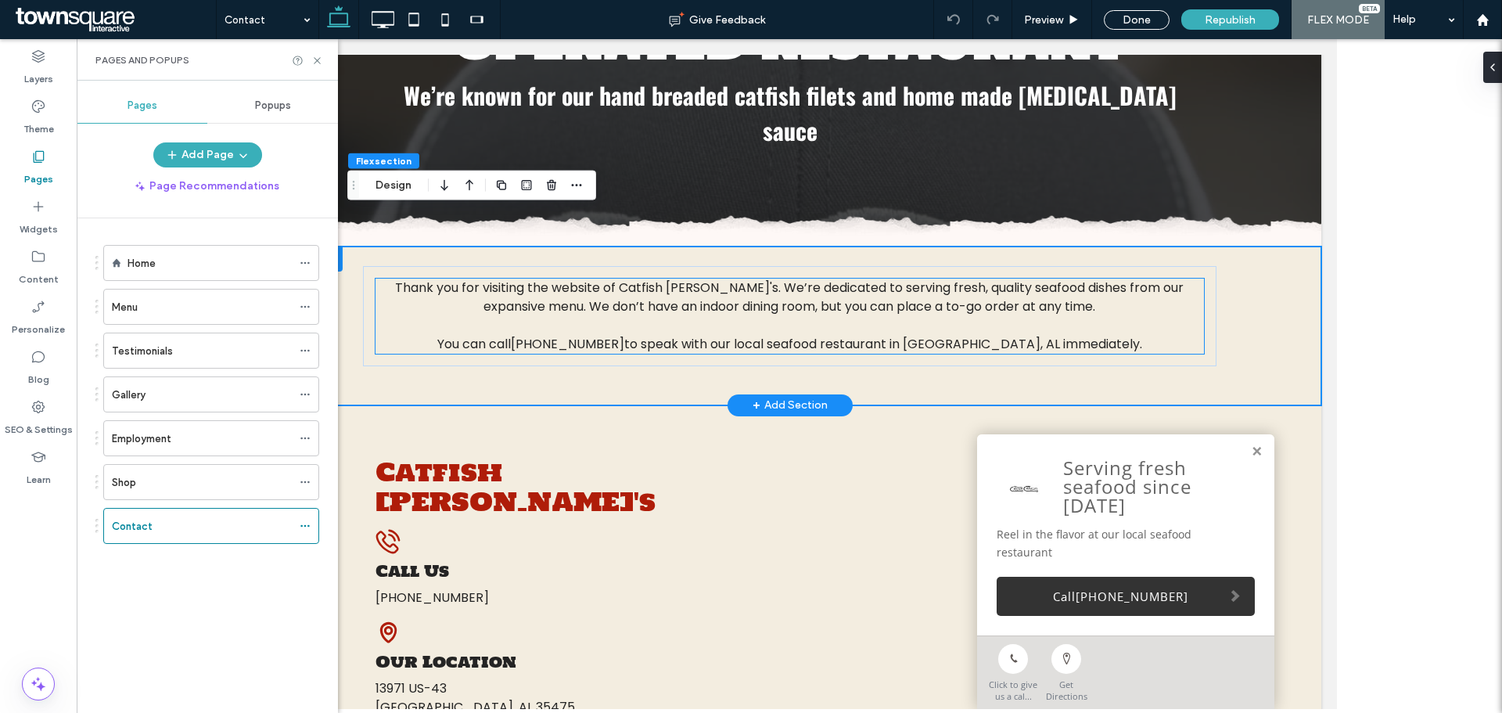
click at [448, 279] on p "Thank you for visiting the website of Catfish [PERSON_NAME]'s. We’re dedicated …" at bounding box center [789, 298] width 829 height 38
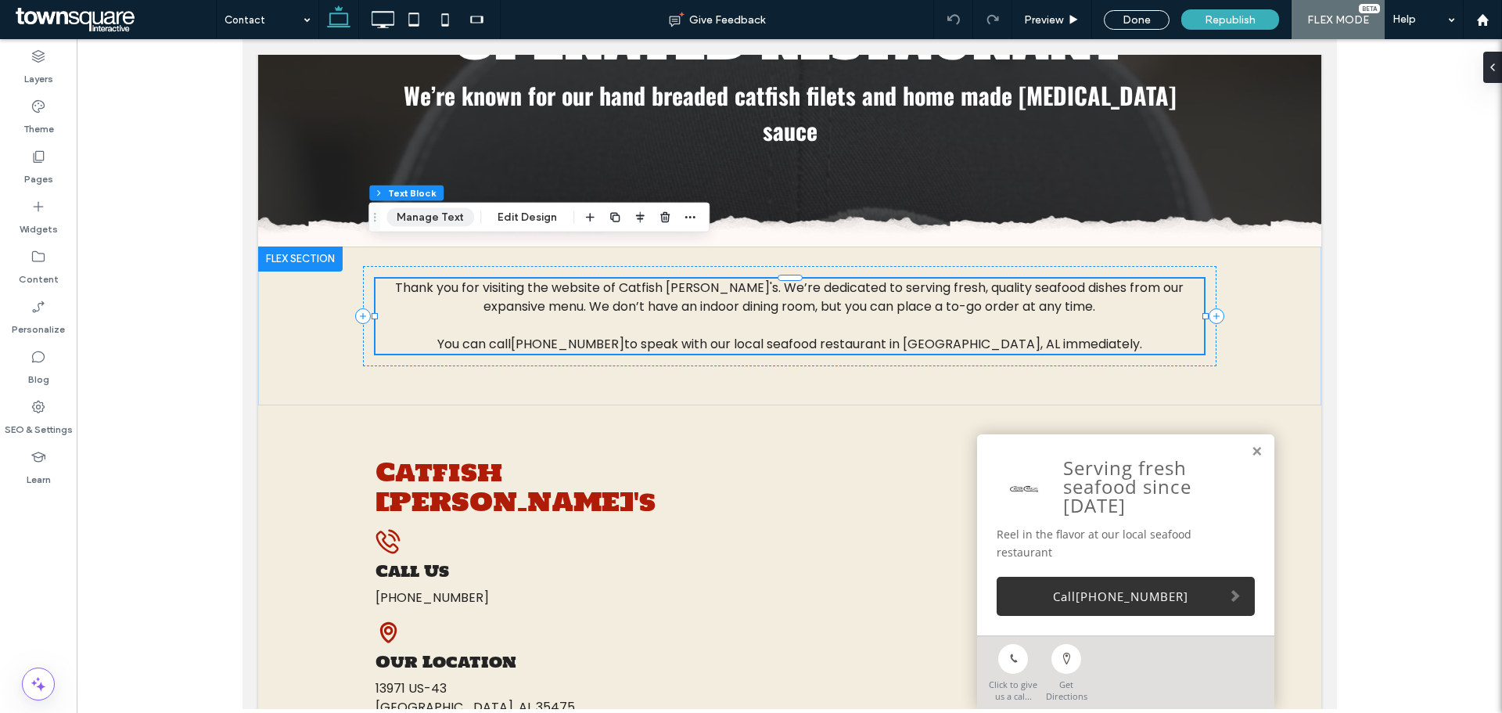
click at [409, 220] on button "Manage Text" at bounding box center [431, 217] width 88 height 19
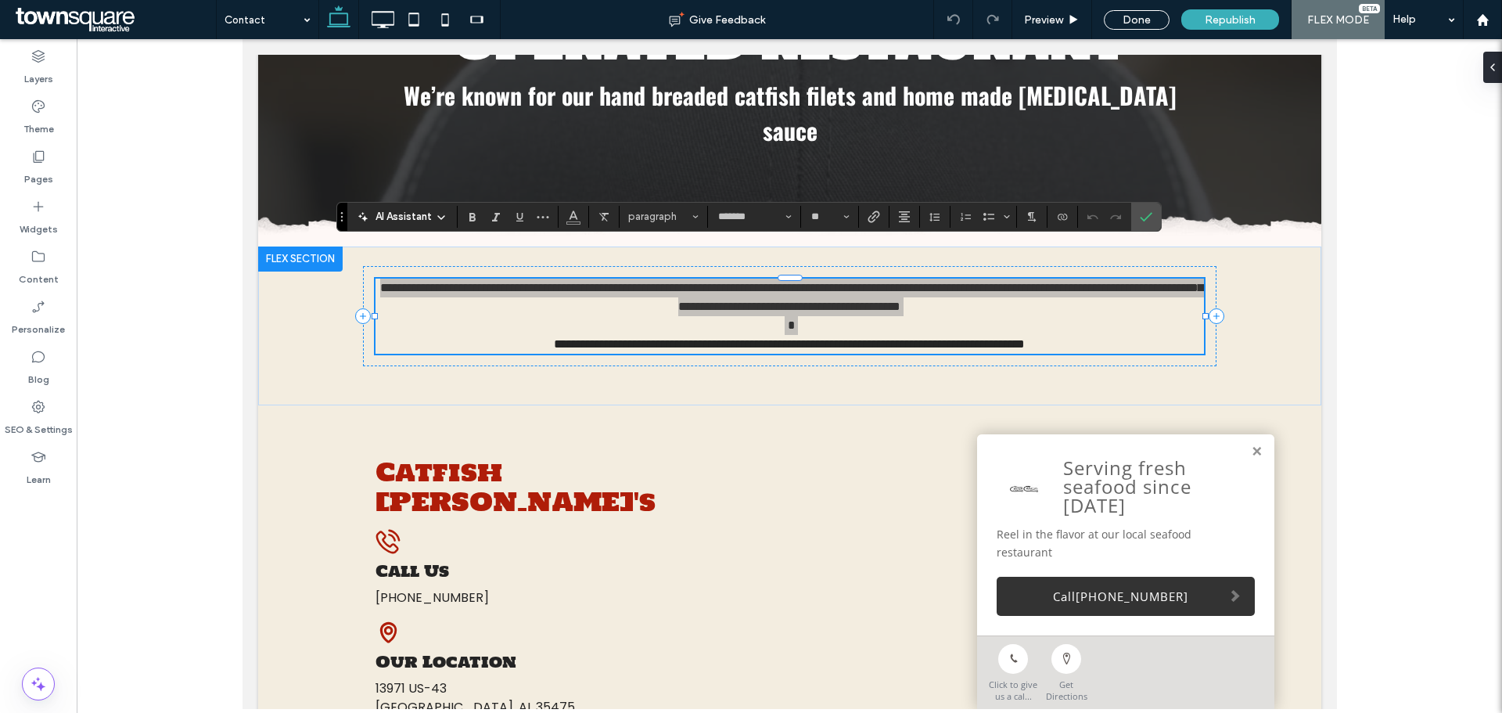
click at [415, 216] on span "AI Assistant" at bounding box center [404, 217] width 56 height 16
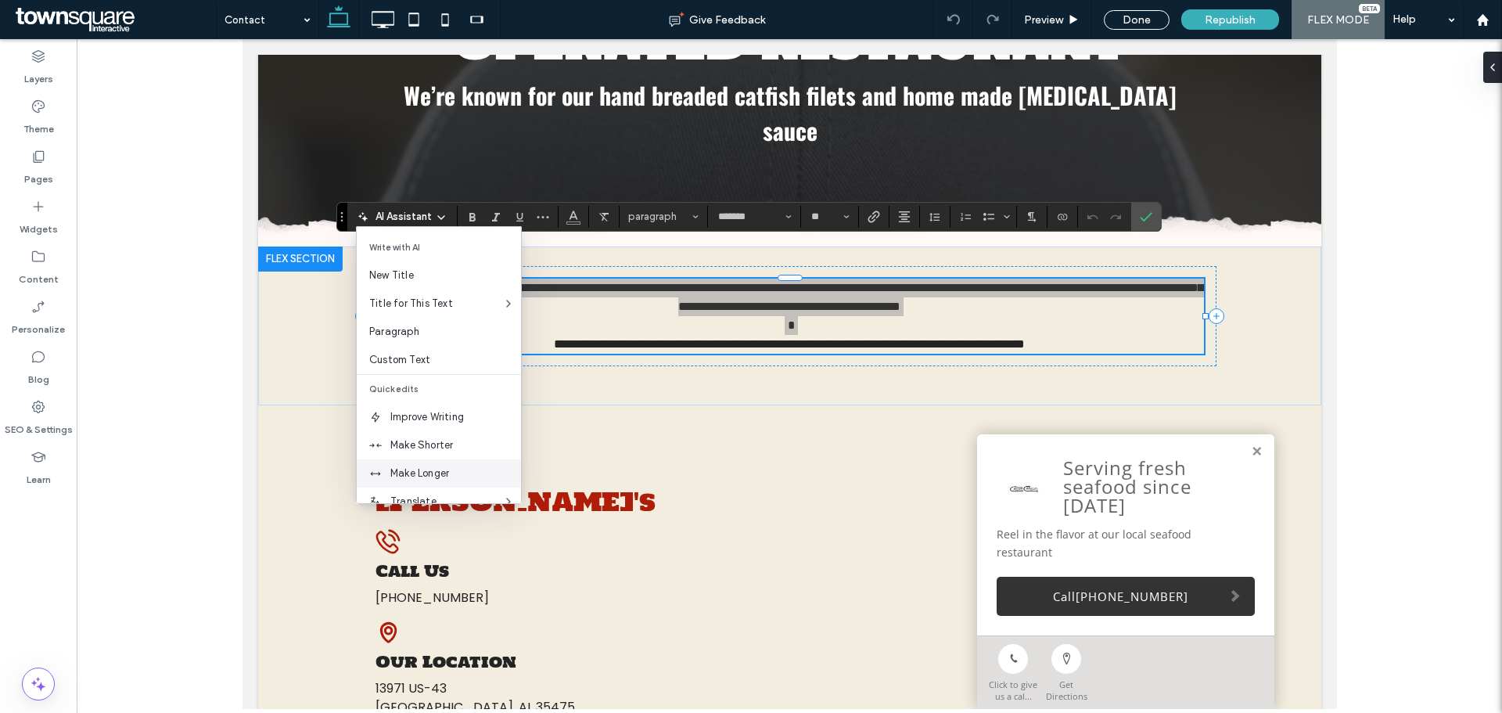
drag, startPoint x: 427, startPoint y: 465, endPoint x: 186, endPoint y: 424, distance: 244.4
click at [427, 465] on div "Make Longer" at bounding box center [439, 473] width 164 height 28
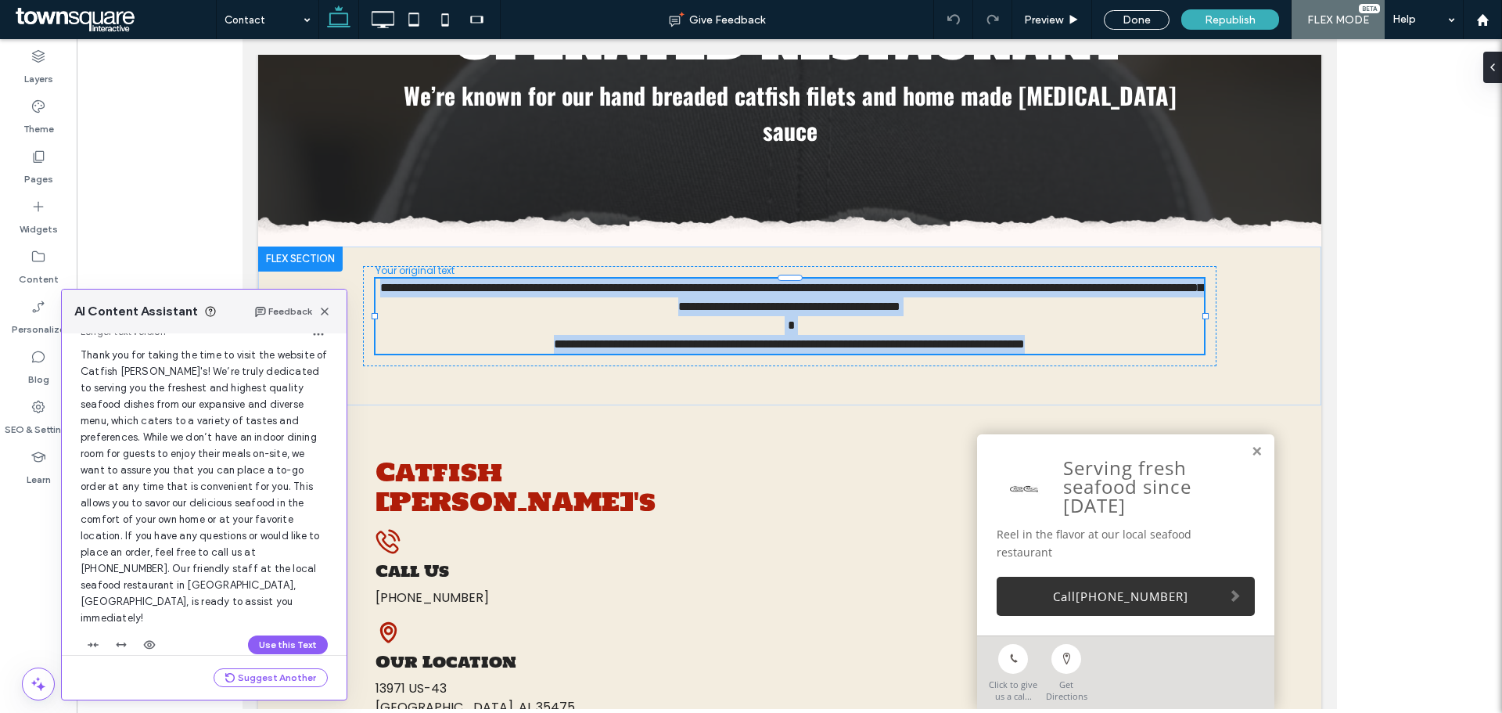
scroll to position [67, 0]
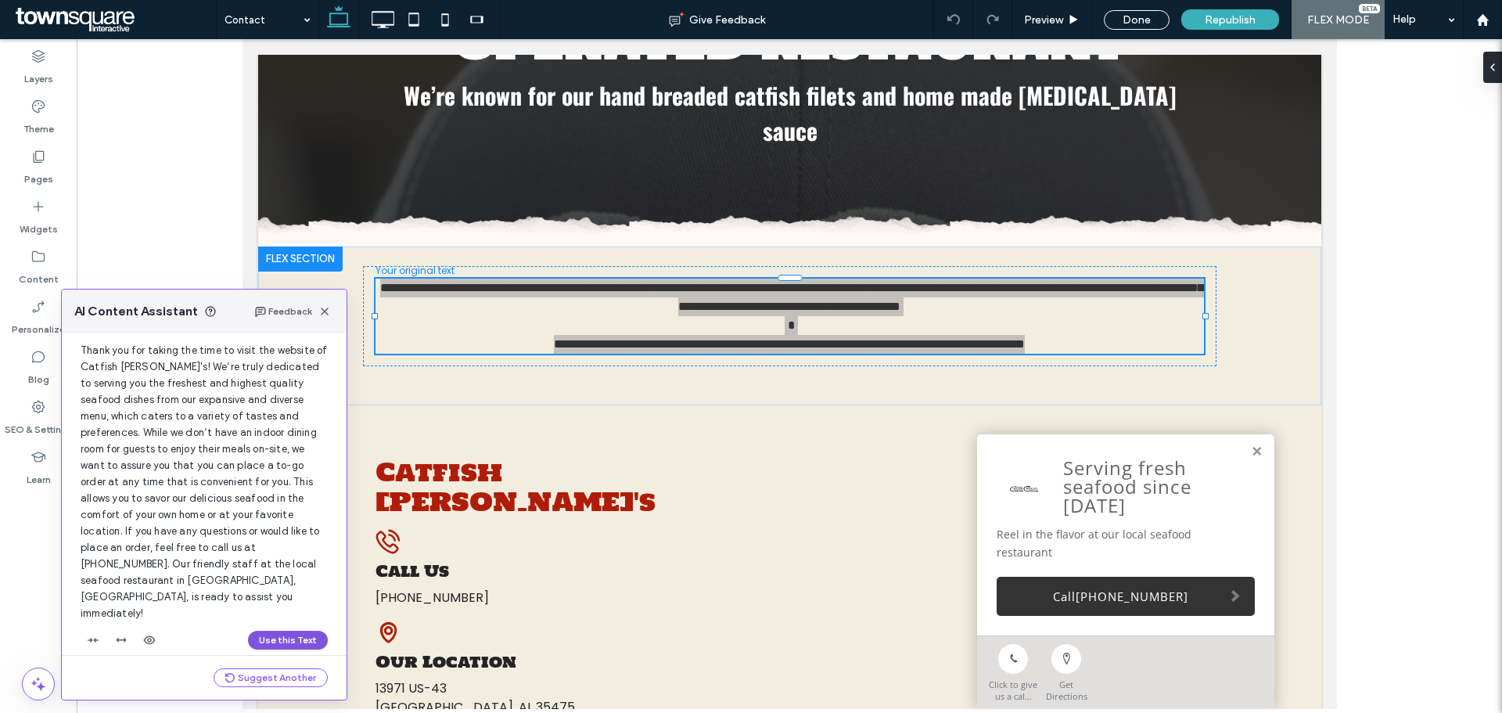
click at [260, 631] on button "Use this Text" at bounding box center [288, 640] width 80 height 19
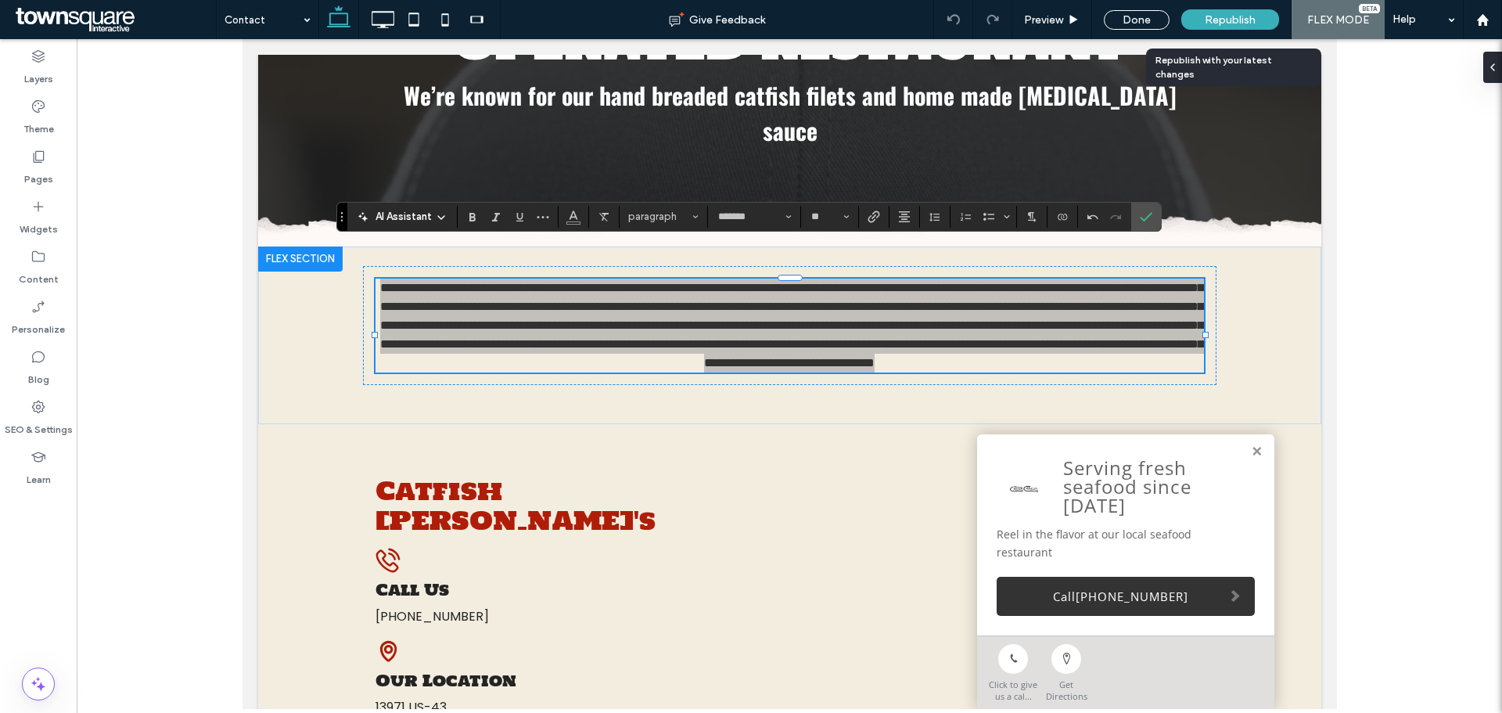
click at [1228, 11] on div "Republish" at bounding box center [1230, 19] width 98 height 20
